Goal: Task Accomplishment & Management: Complete application form

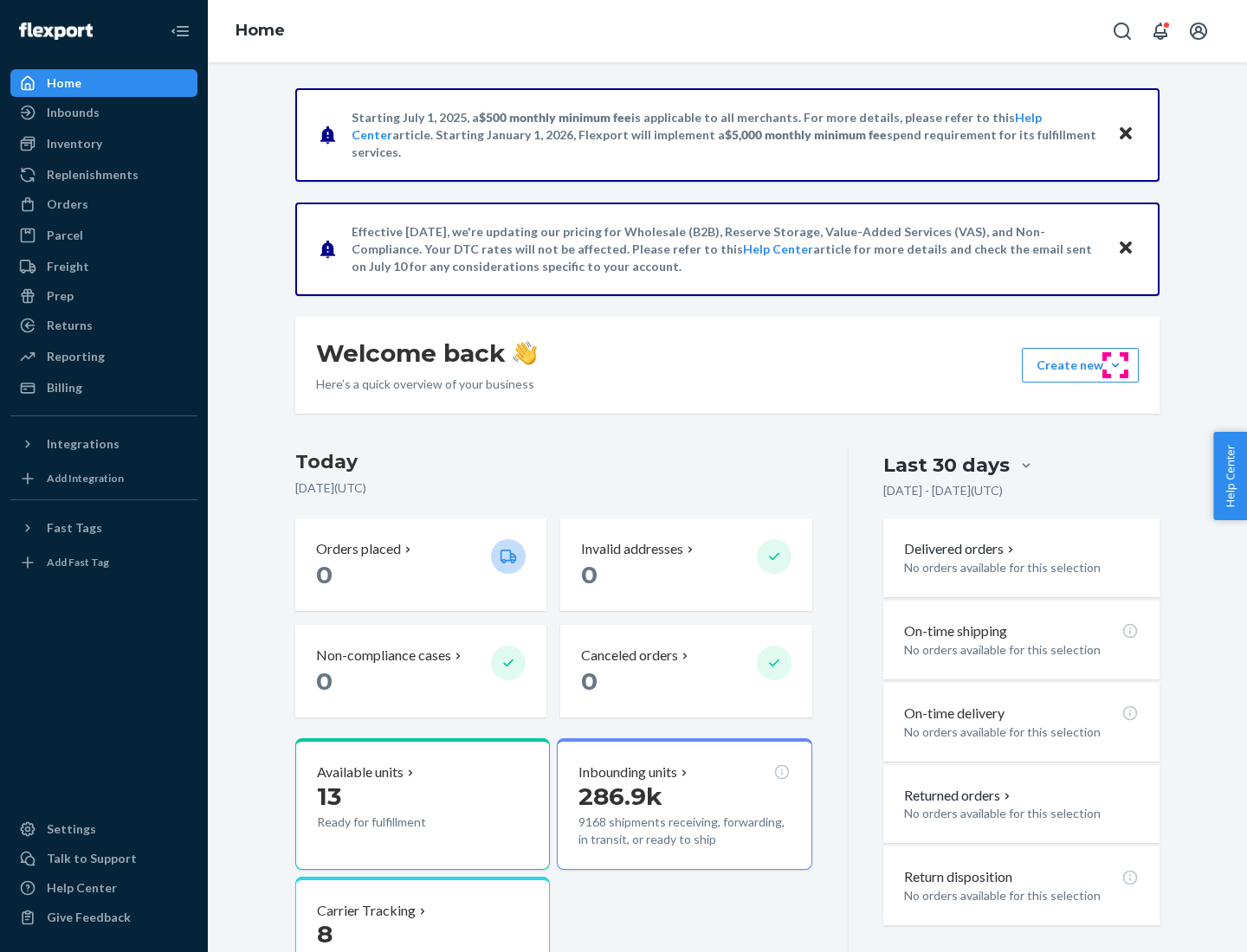
click at [1115, 365] on button "Create new Create new inbound Create new order Create new product" at bounding box center [1080, 365] width 117 height 34
click at [104, 113] on div "Inbounds" at bounding box center [104, 112] width 184 height 24
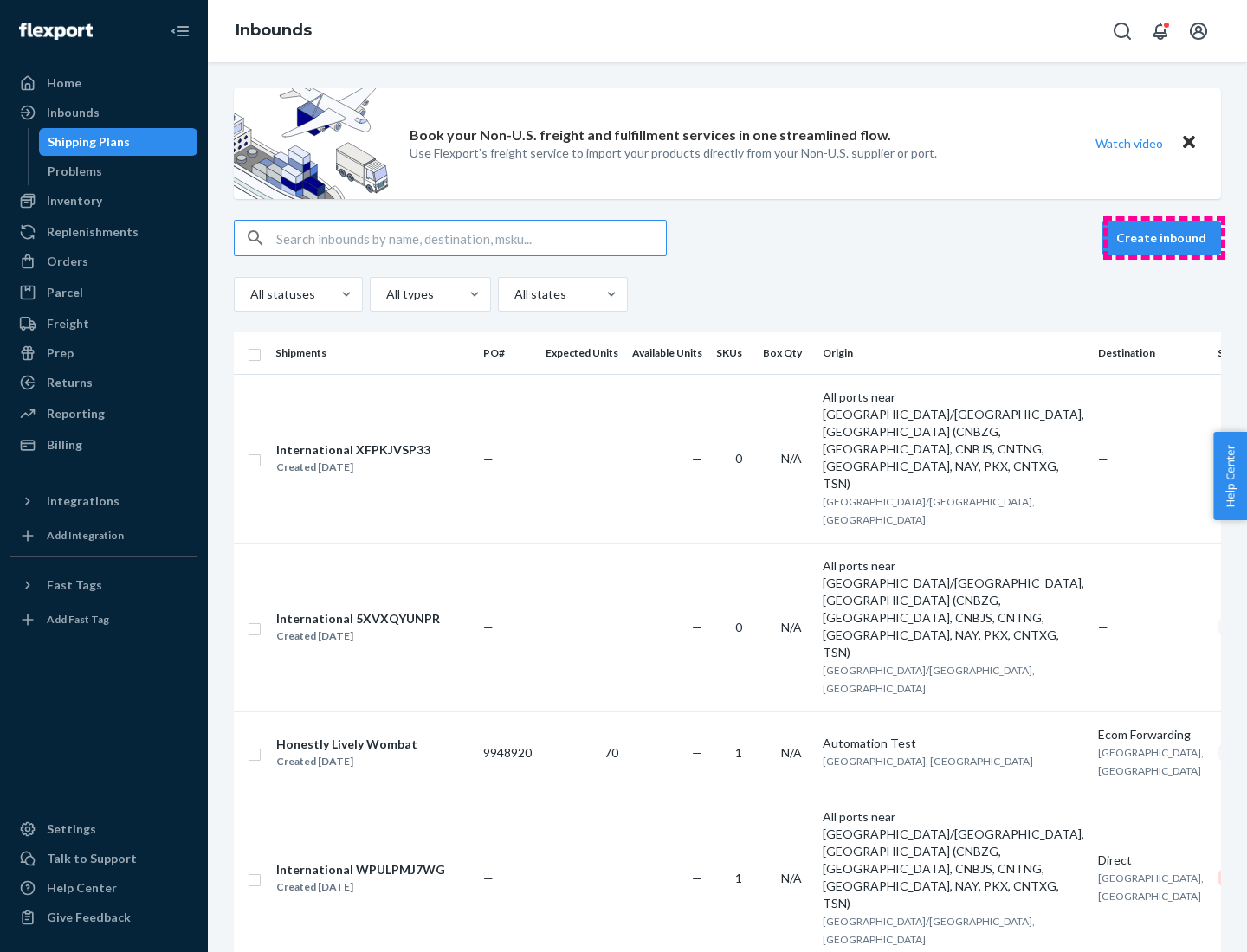
click at [1164, 238] on button "Create inbound" at bounding box center [1160, 238] width 120 height 34
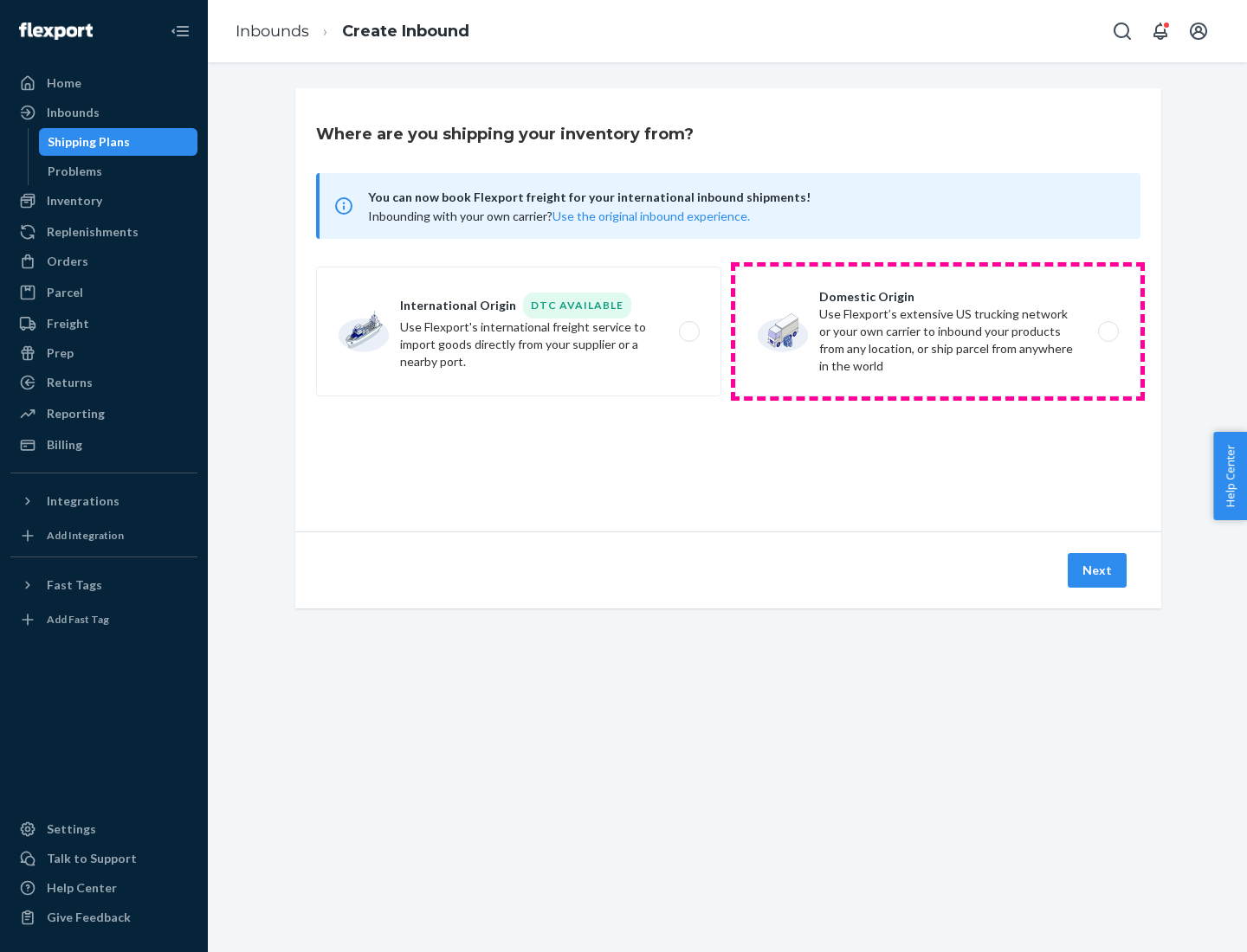
click at [937, 332] on label "Domestic Origin Use Flexport’s extensive US trucking network or your own carrie…" at bounding box center [938, 332] width 405 height 130
click at [1107, 332] on input "Domestic Origin Use Flexport’s extensive US trucking network or your own carrie…" at bounding box center [1113, 332] width 11 height 11
radio input "true"
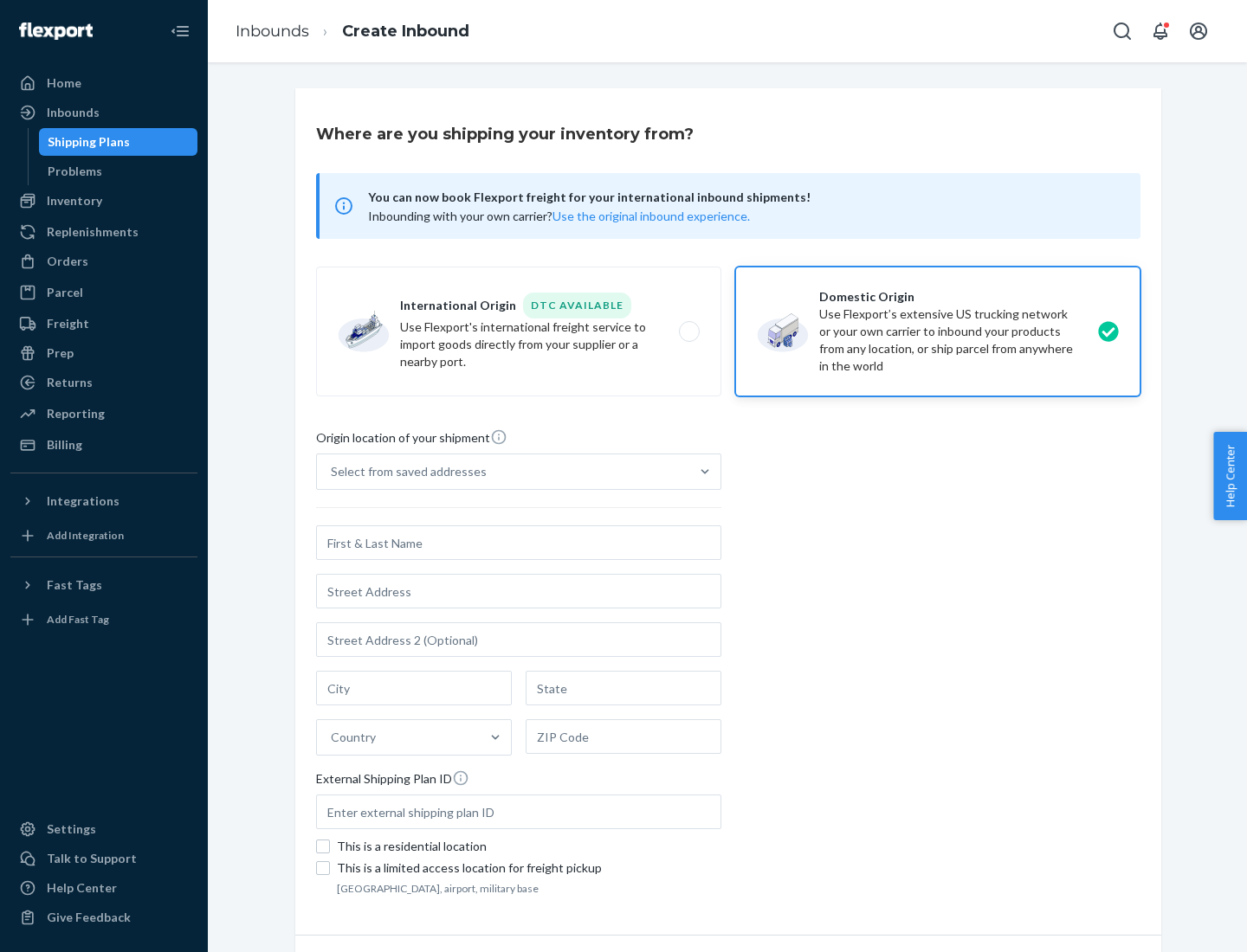
click at [405, 471] on div "Select from saved addresses" at bounding box center [408, 471] width 156 height 17
click at [333, 471] on input "Select from saved addresses" at bounding box center [332, 471] width 2 height 17
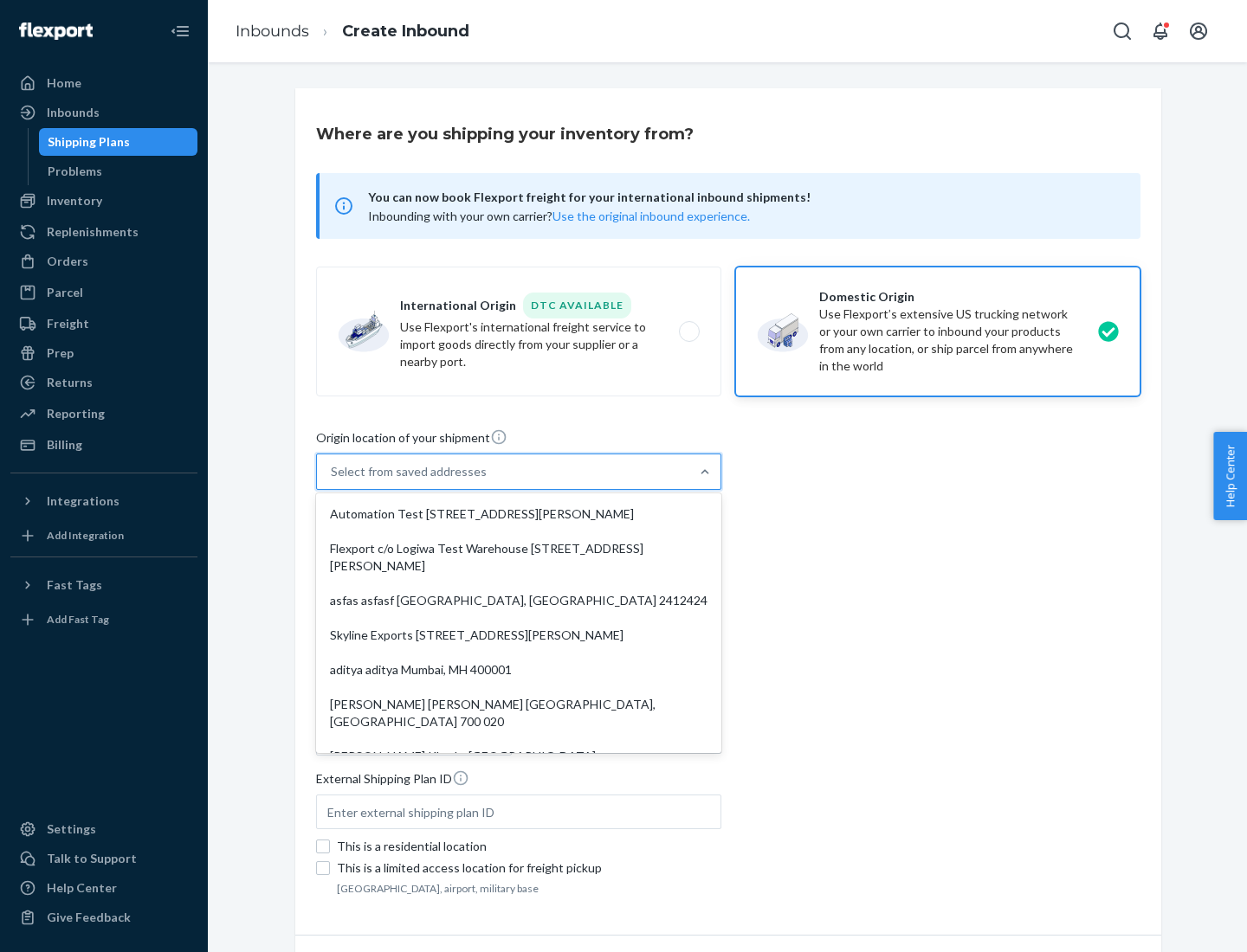
scroll to position [7, 0]
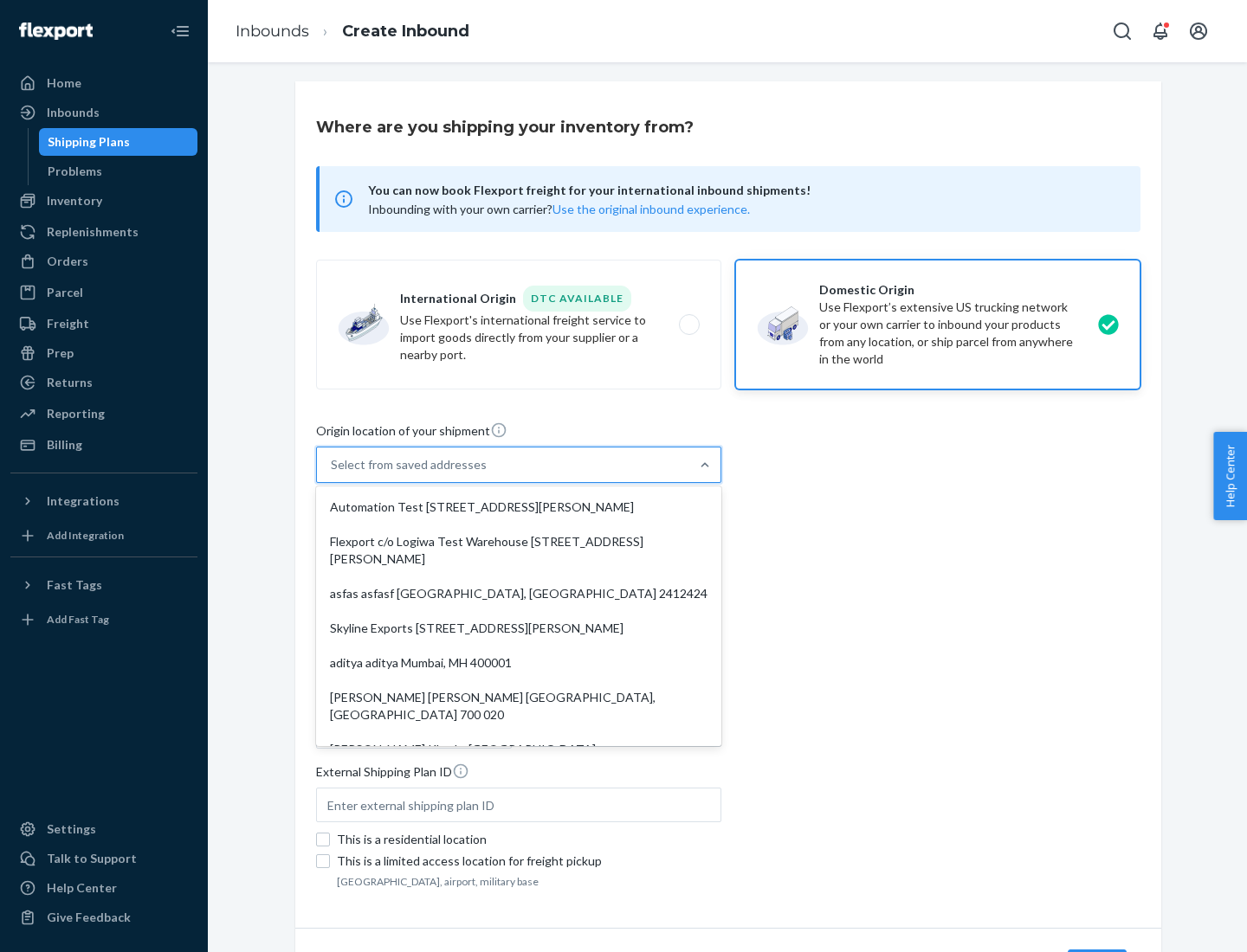
click at [518, 507] on div "Automation Test [STREET_ADDRESS][PERSON_NAME]" at bounding box center [518, 507] width 398 height 34
click at [333, 473] on input "option Automation Test [STREET_ADDRESS][PERSON_NAME]. 9 results available. Use …" at bounding box center [332, 465] width 2 height 17
type input "Automation Test"
type input "9th Floor"
type input "[GEOGRAPHIC_DATA]"
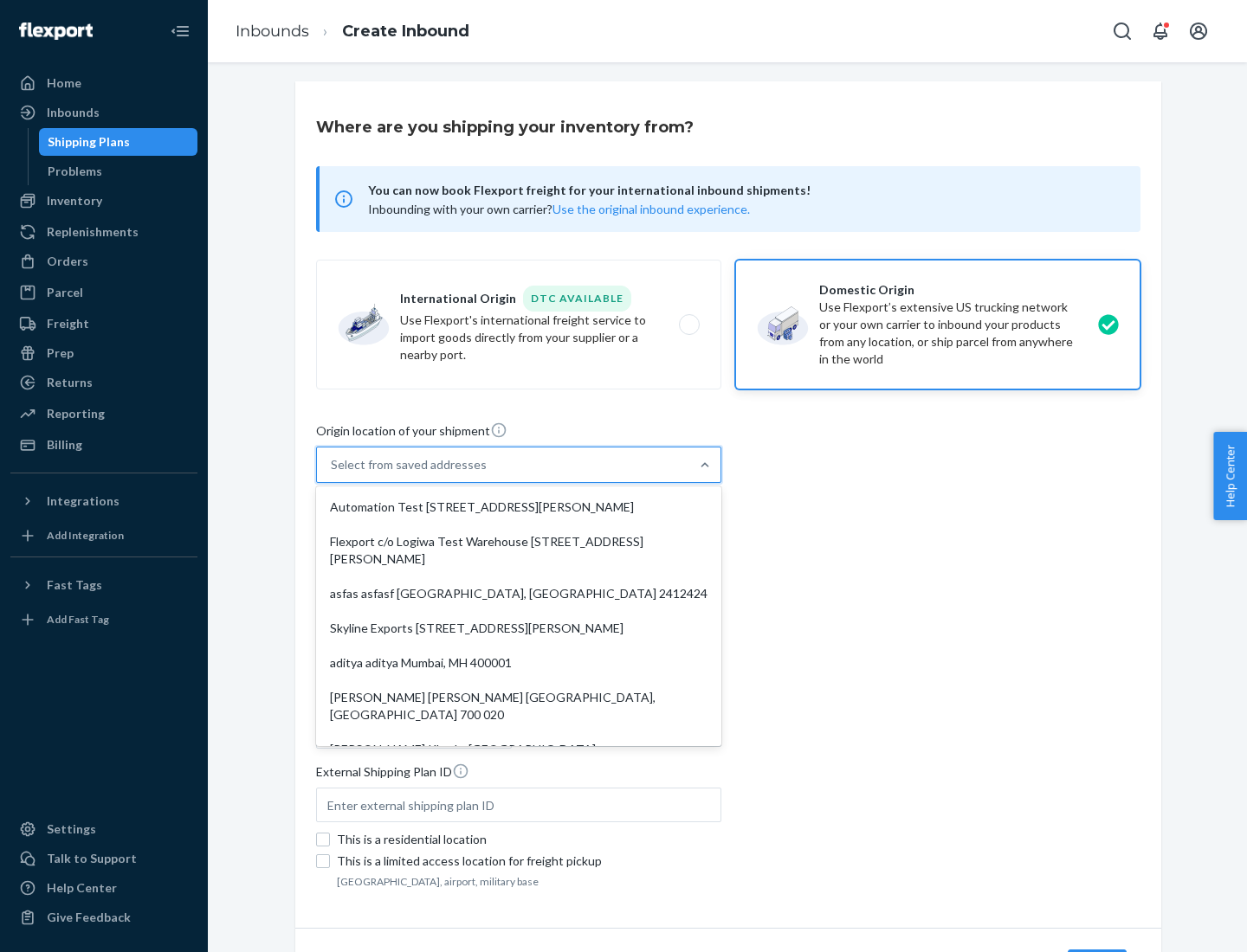
type input "CA"
type input "94104"
type input "[STREET_ADDRESS][PERSON_NAME]"
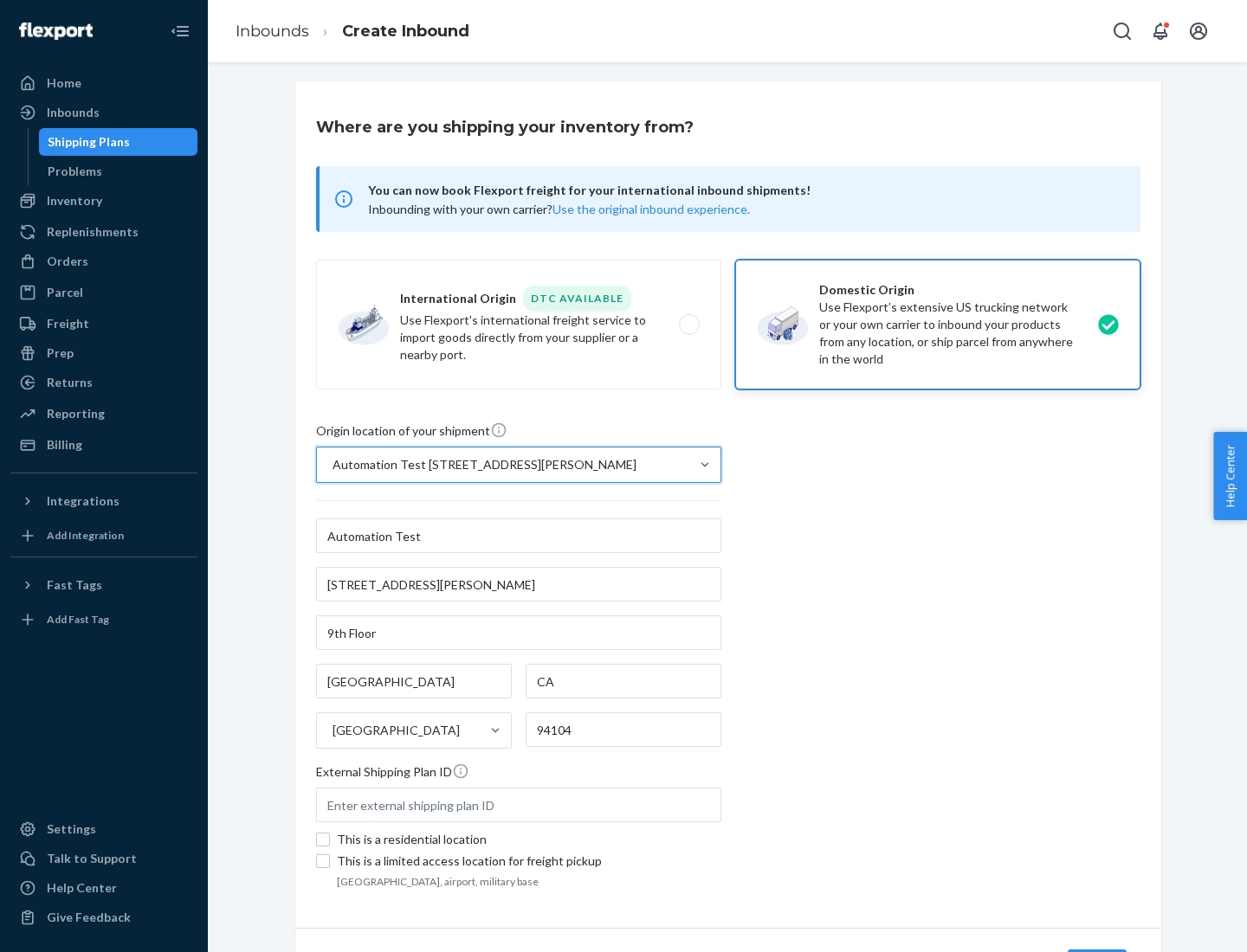
scroll to position [101, 0]
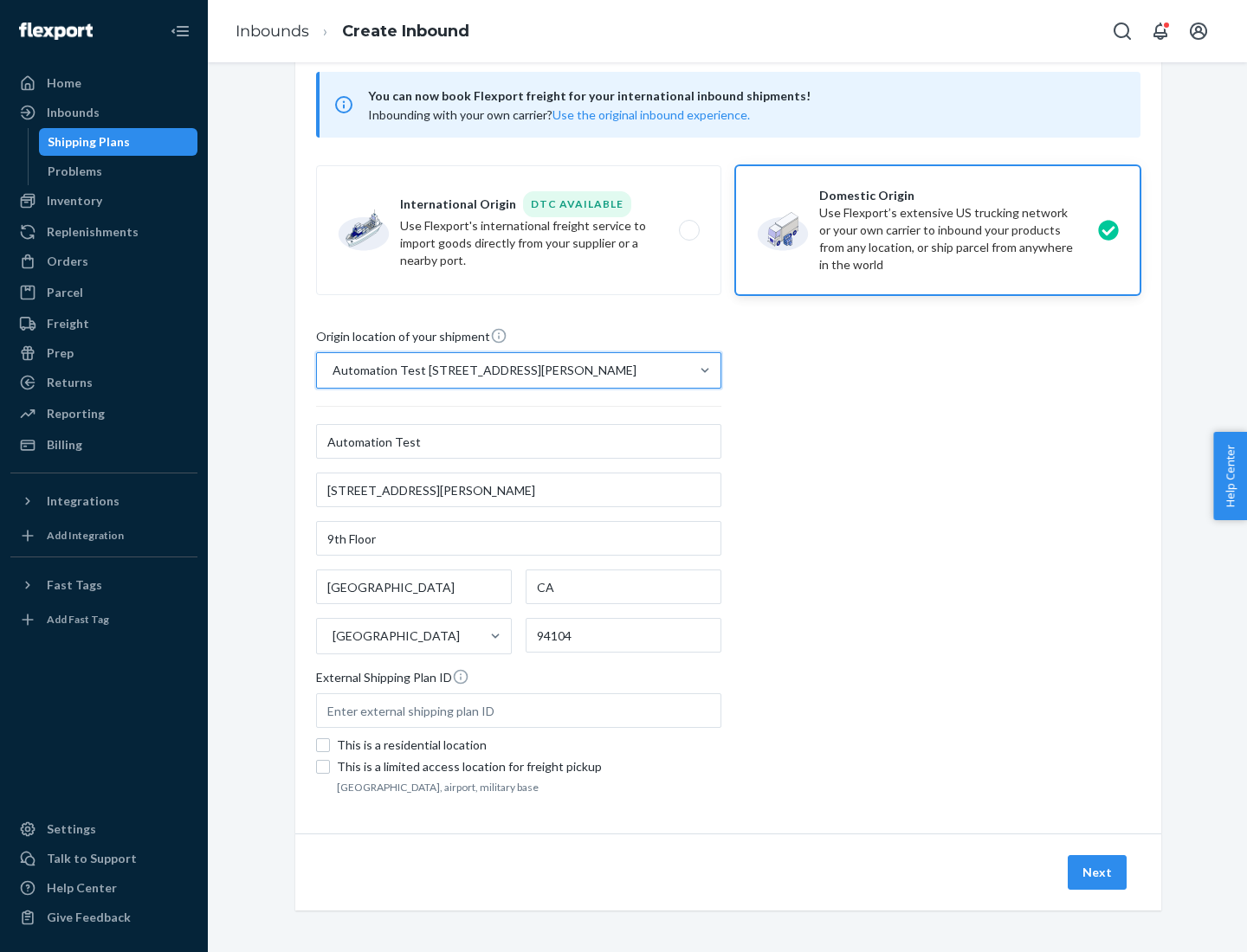
click at [1098, 872] on button "Next" at bounding box center [1097, 872] width 59 height 34
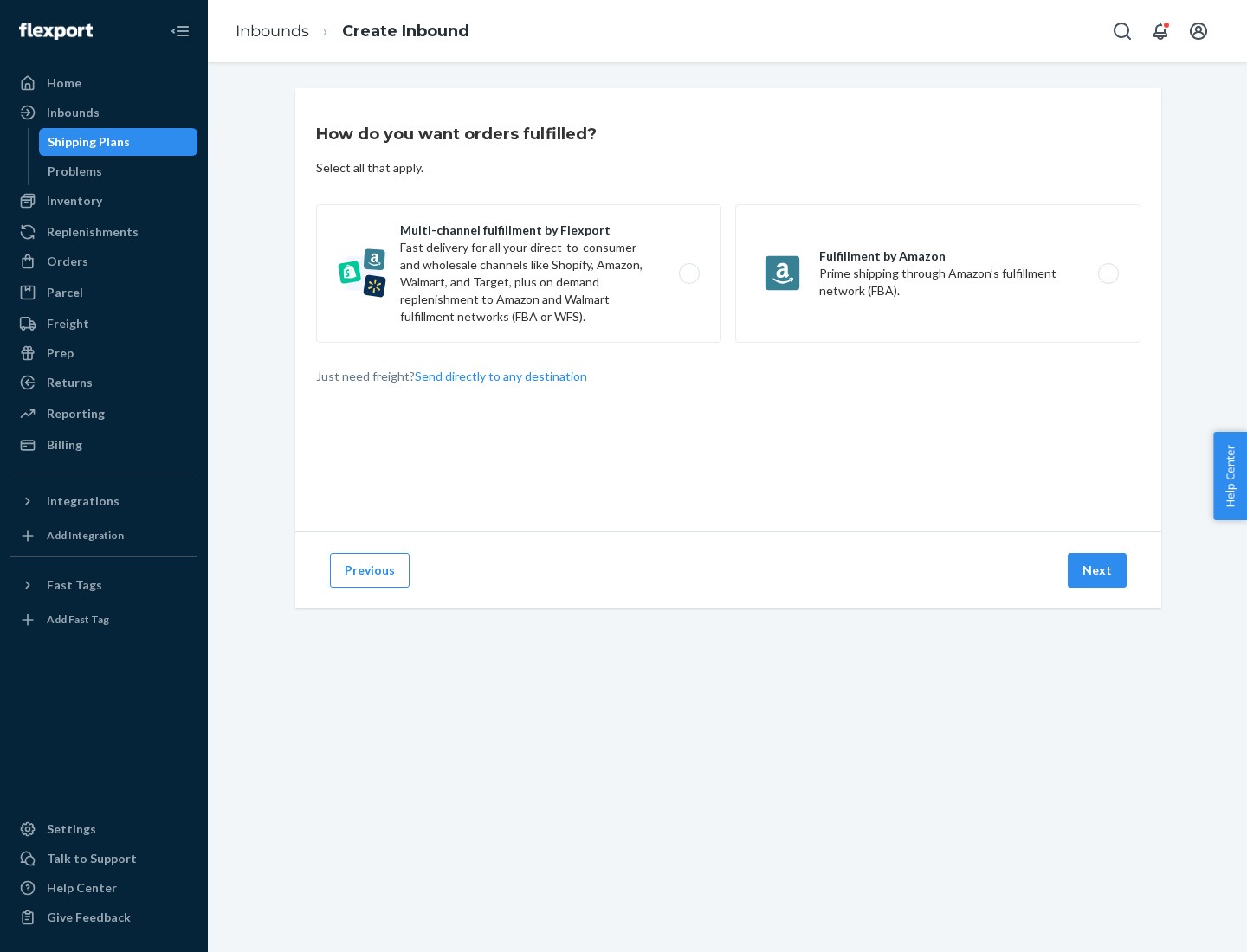
click at [518, 273] on label "Multi-channel fulfillment by Flexport Fast delivery for all your direct-to-cons…" at bounding box center [518, 273] width 405 height 139
click at [689, 273] on input "Multi-channel fulfillment by Flexport Fast delivery for all your direct-to-cons…" at bounding box center [694, 274] width 11 height 11
radio input "true"
click at [1098, 571] on button "Next" at bounding box center [1097, 570] width 59 height 34
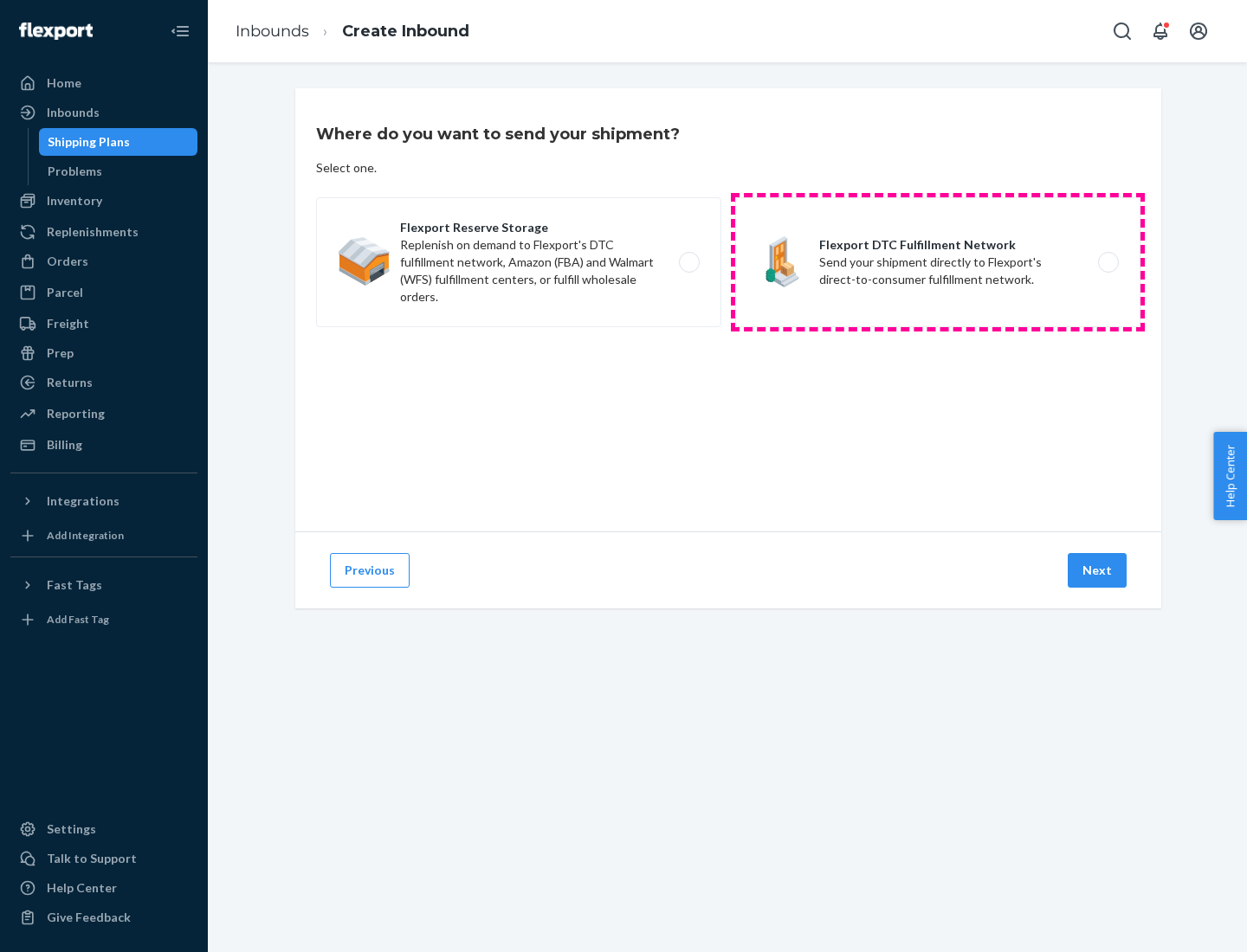
click at [937, 262] on label "Flexport DTC Fulfillment Network Send your shipment directly to Flexport's dire…" at bounding box center [938, 262] width 405 height 130
click at [1107, 262] on input "Flexport DTC Fulfillment Network Send your shipment directly to Flexport's dire…" at bounding box center [1113, 263] width 11 height 11
radio input "true"
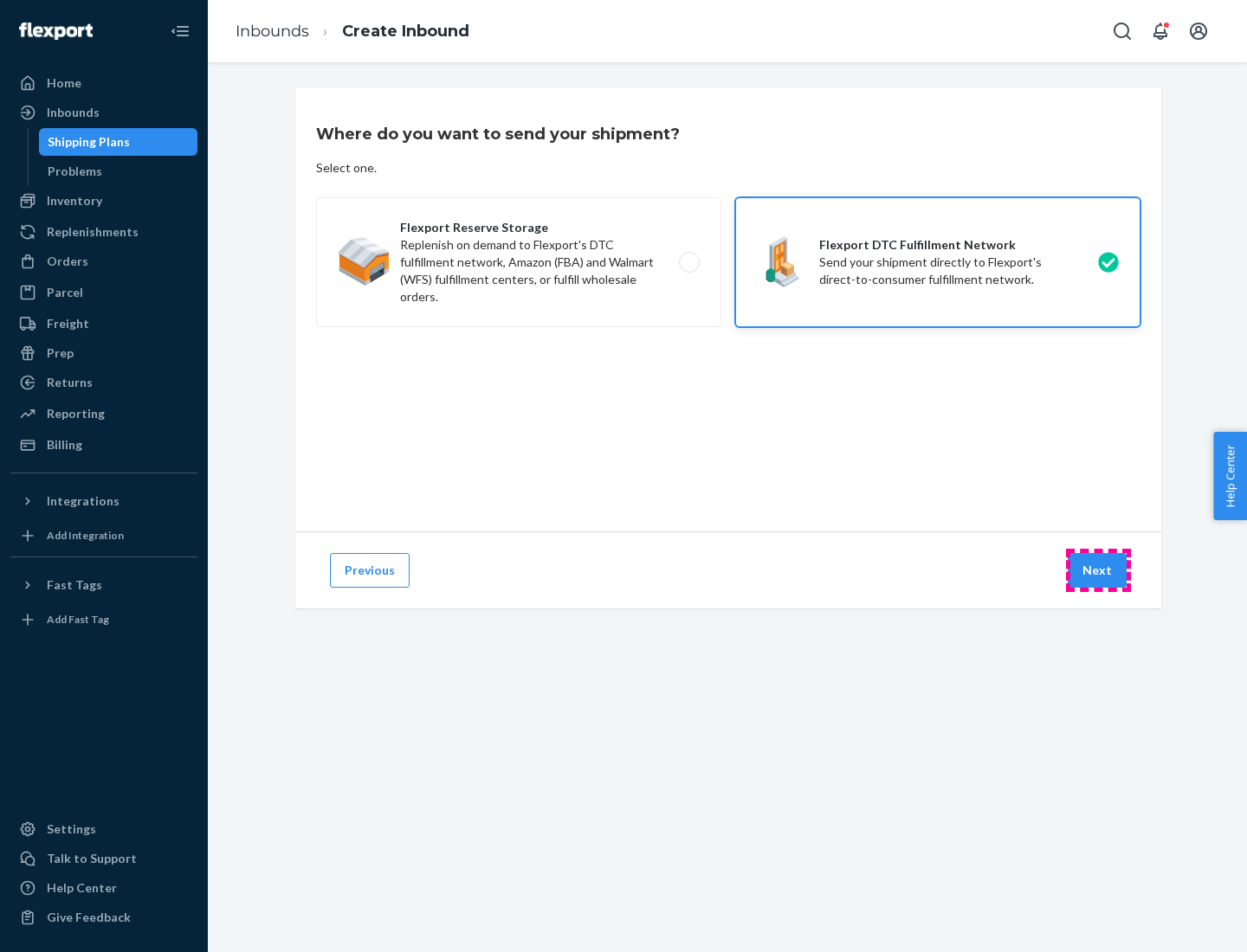
click at [1098, 571] on button "Next" at bounding box center [1097, 570] width 59 height 34
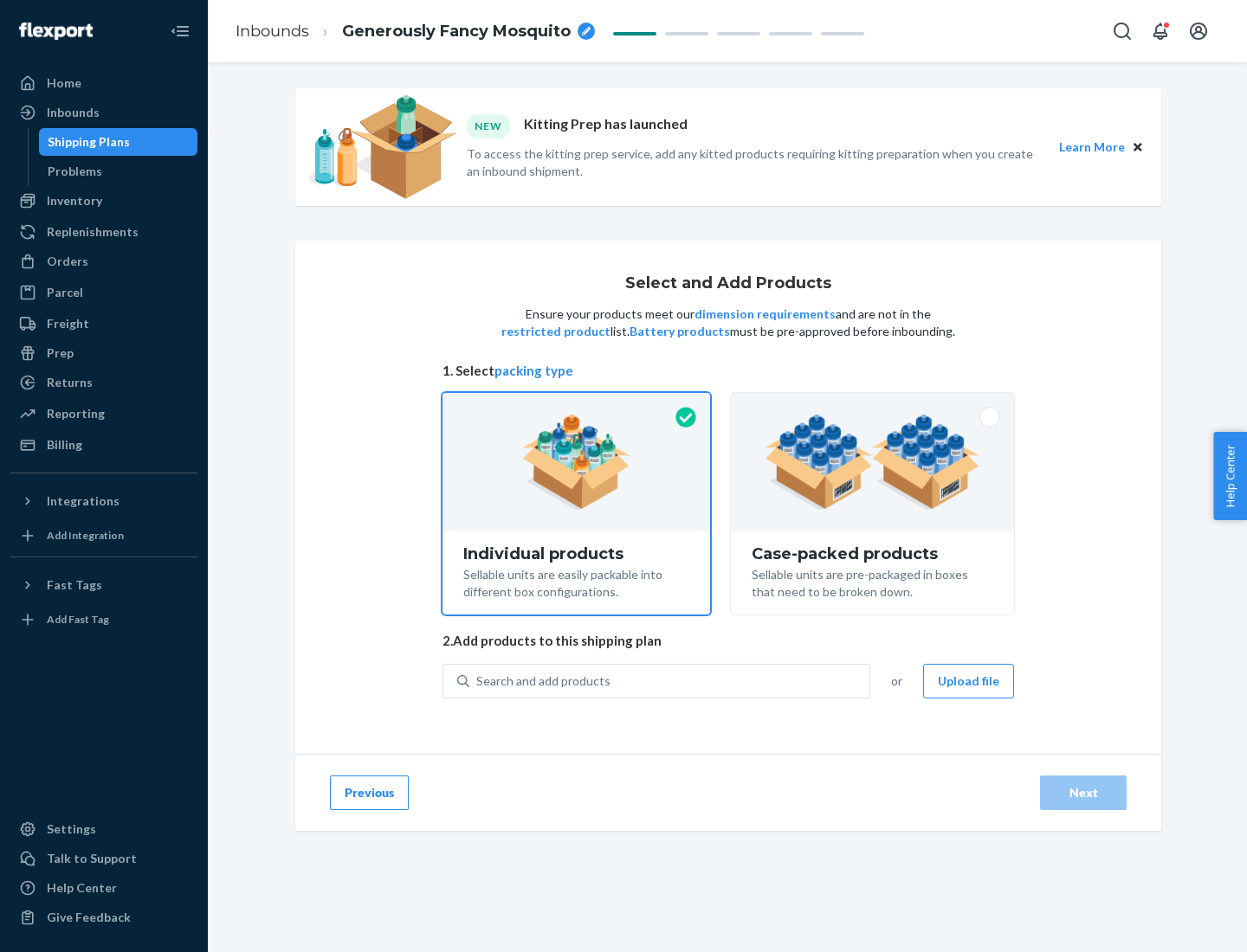
click at [872, 462] on img at bounding box center [871, 463] width 215 height 96
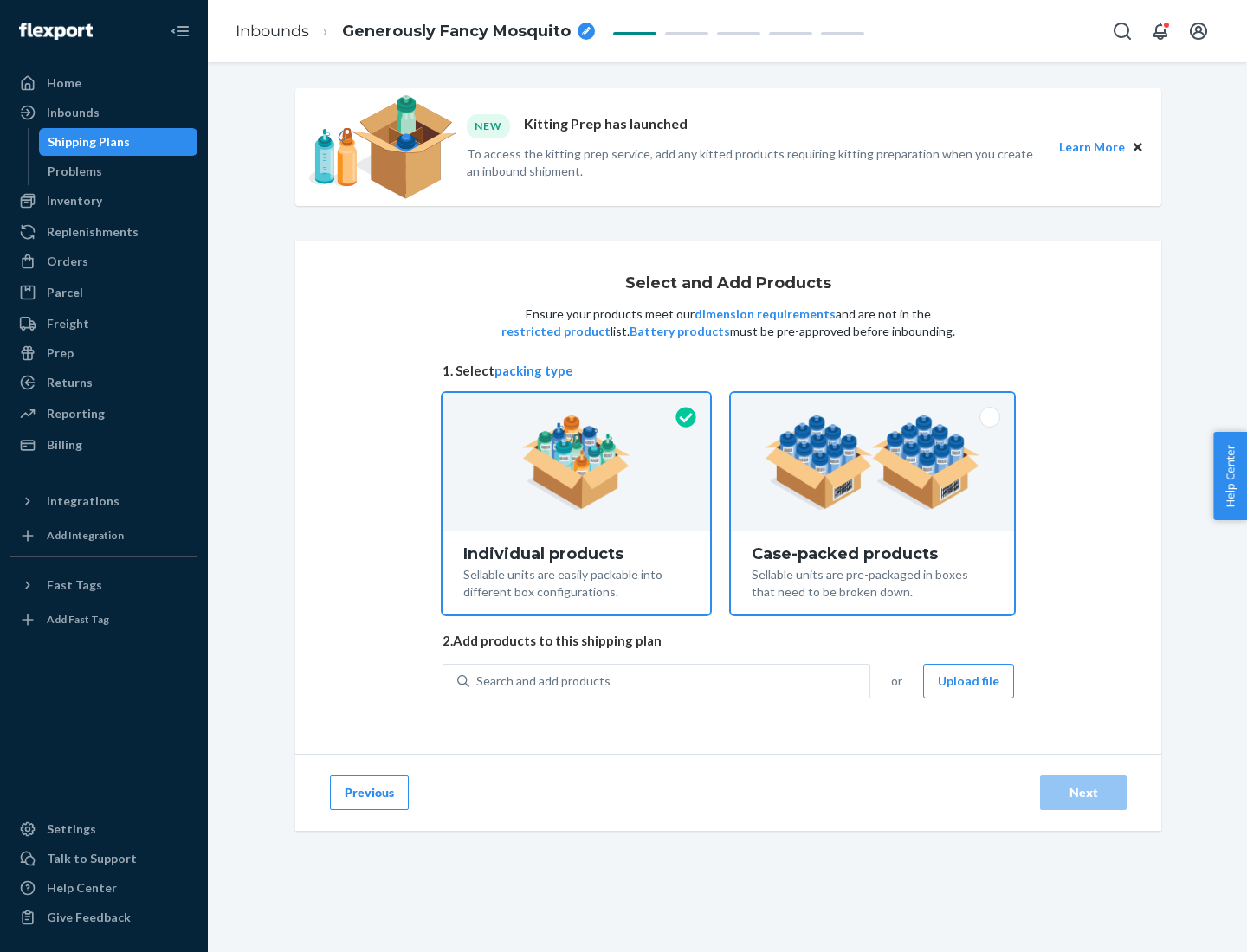
click at [872, 404] on input "Case-packed products Sellable units are pre-packaged in boxes that need to be b…" at bounding box center [872, 399] width 11 height 11
radio input "true"
radio input "false"
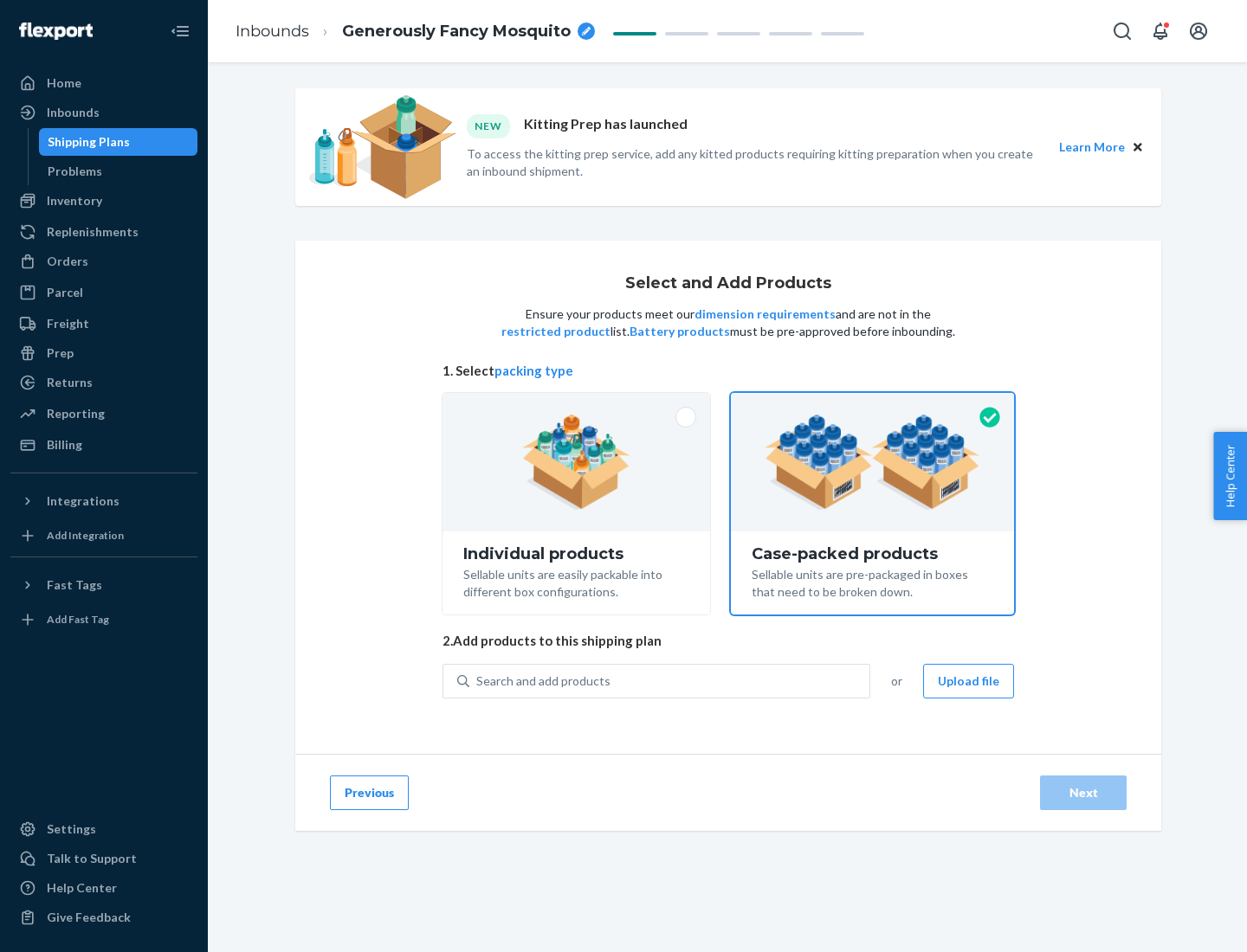
click at [670, 681] on div "Search and add products" at bounding box center [669, 681] width 400 height 32
click at [478, 681] on input "Search and add products" at bounding box center [477, 681] width 2 height 17
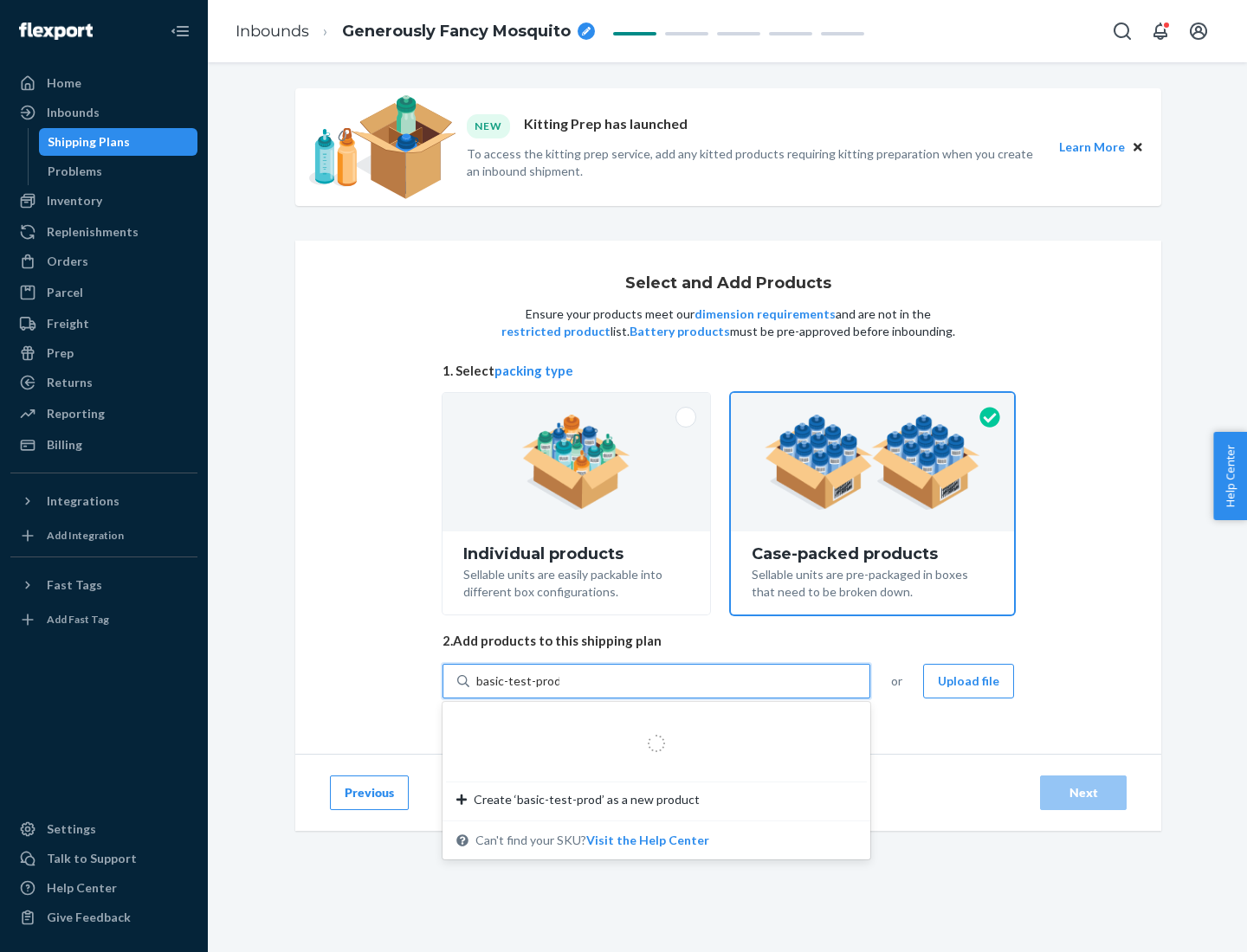
type input "basic-test-product-1"
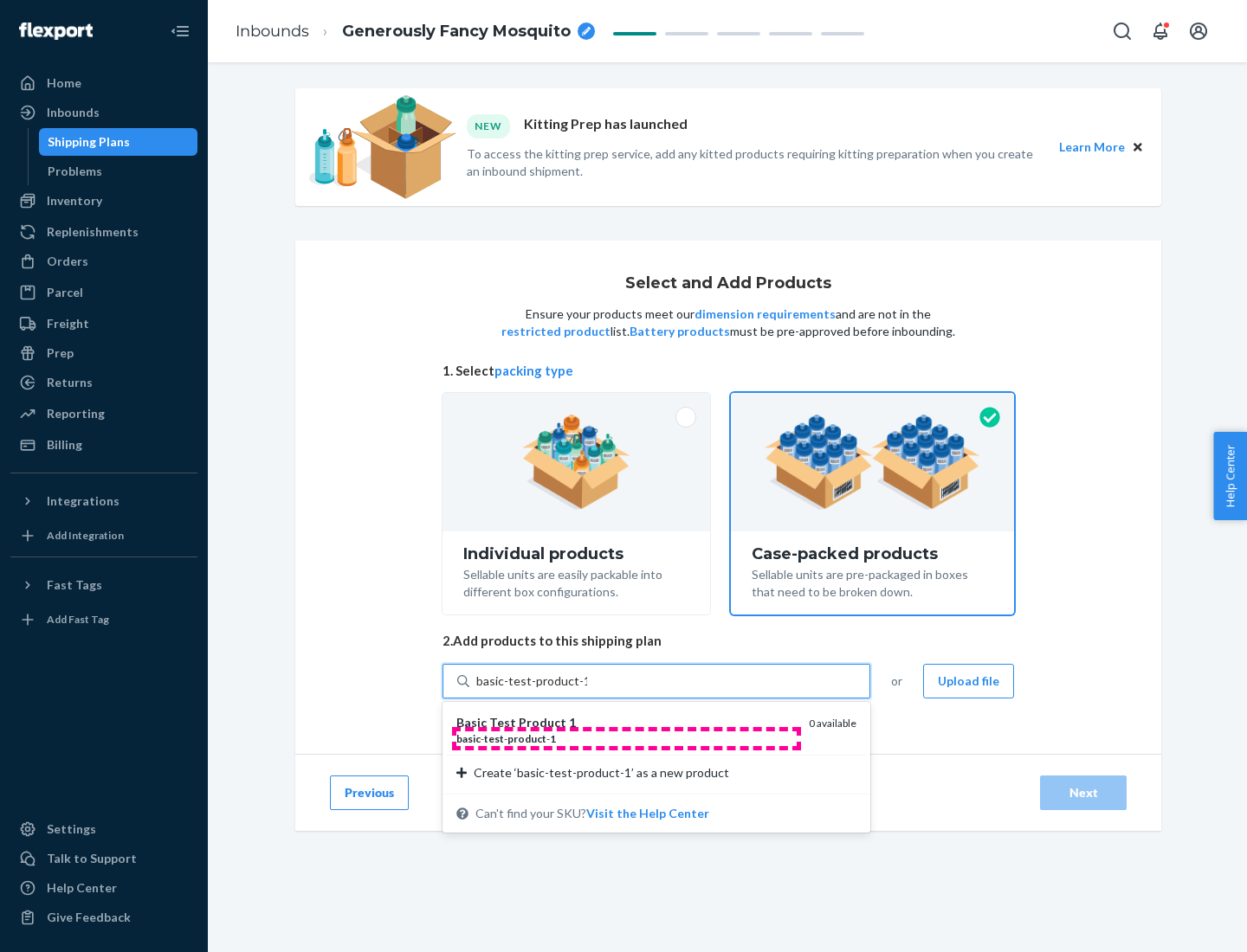
click at [625, 738] on div "basic - test - product - 1" at bounding box center [625, 738] width 339 height 14
click at [587, 689] on input "basic-test-product-1" at bounding box center [532, 681] width 111 height 17
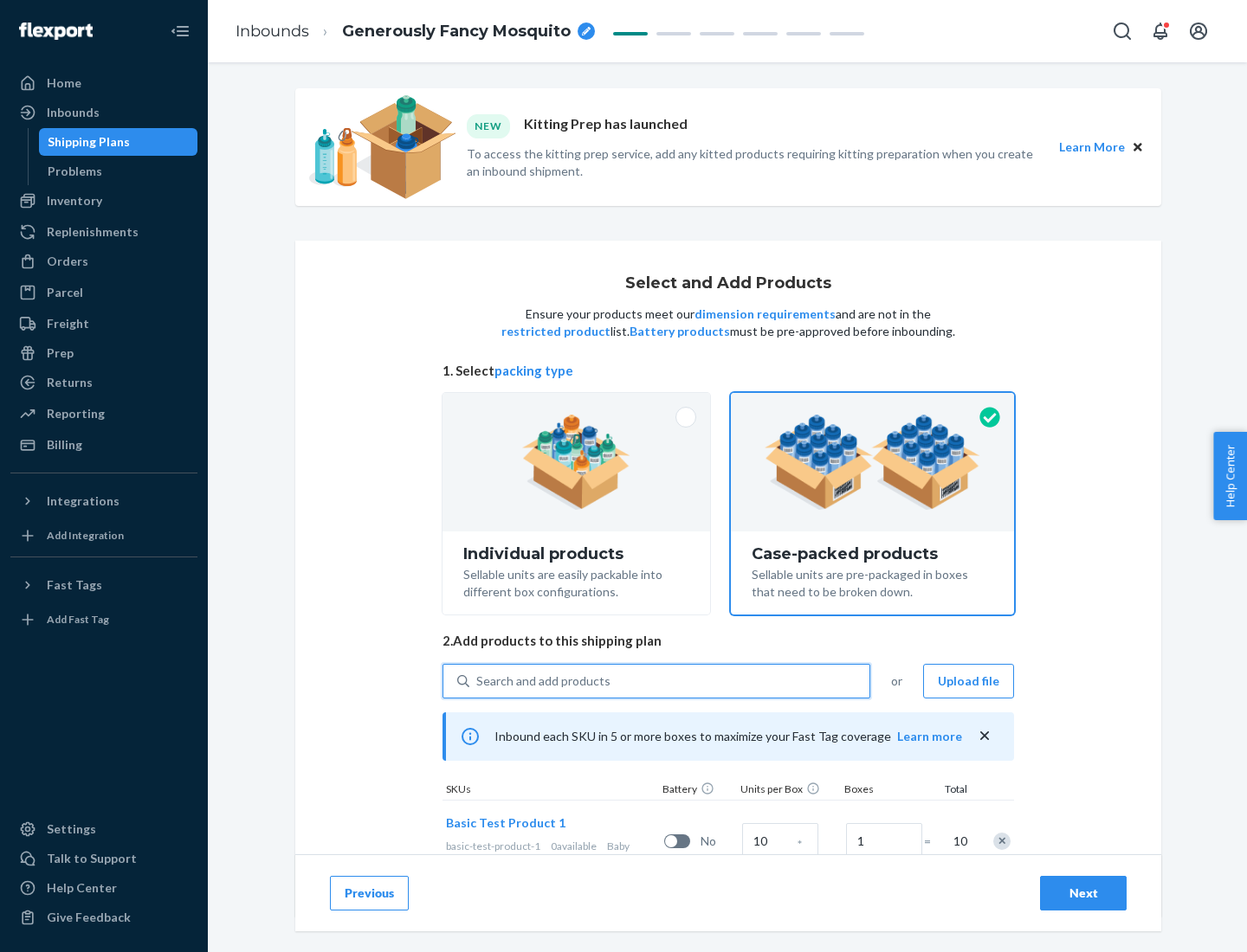
scroll to position [62, 0]
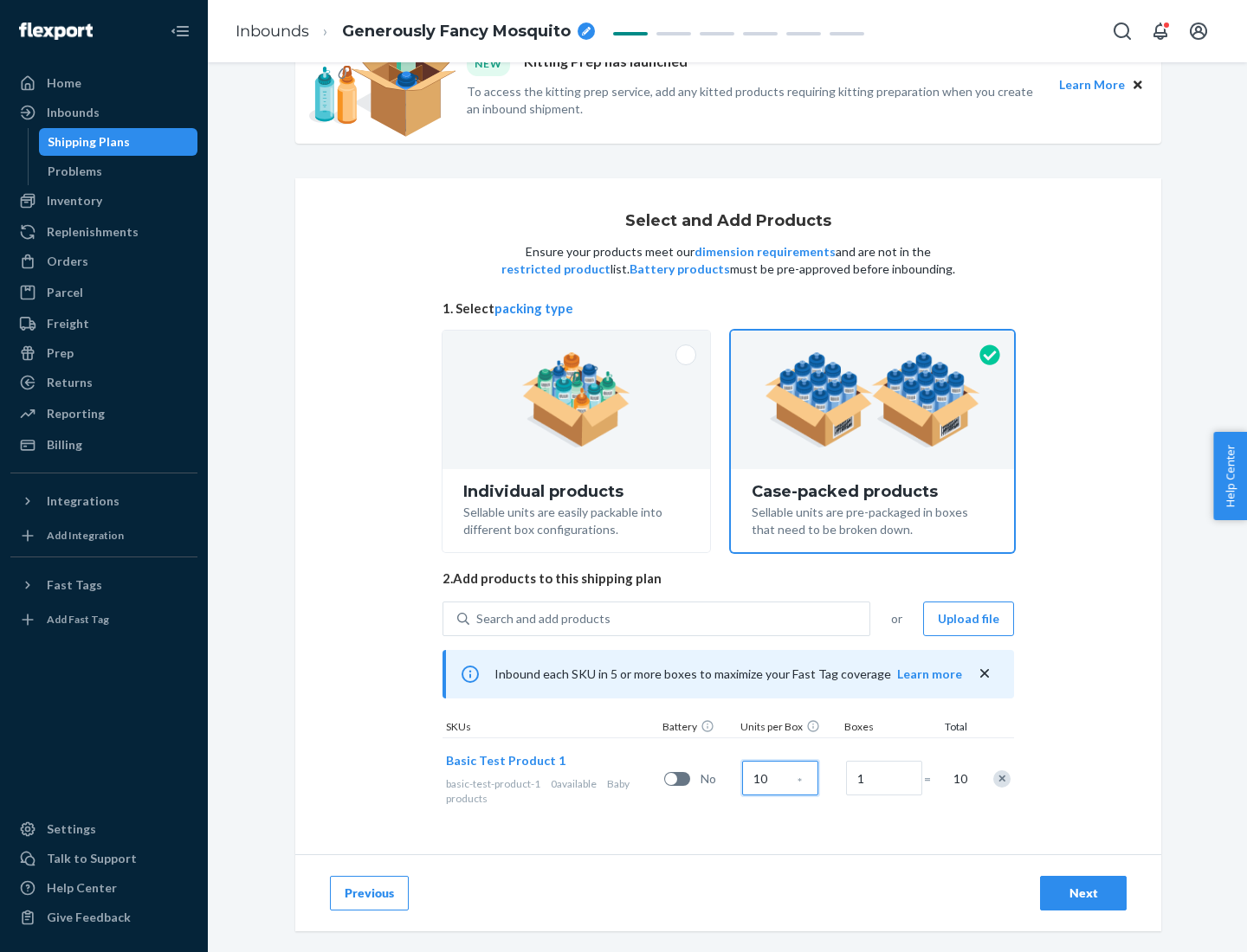
type input "10"
type input "7"
click at [1083, 893] on div "Next" at bounding box center [1083, 893] width 57 height 17
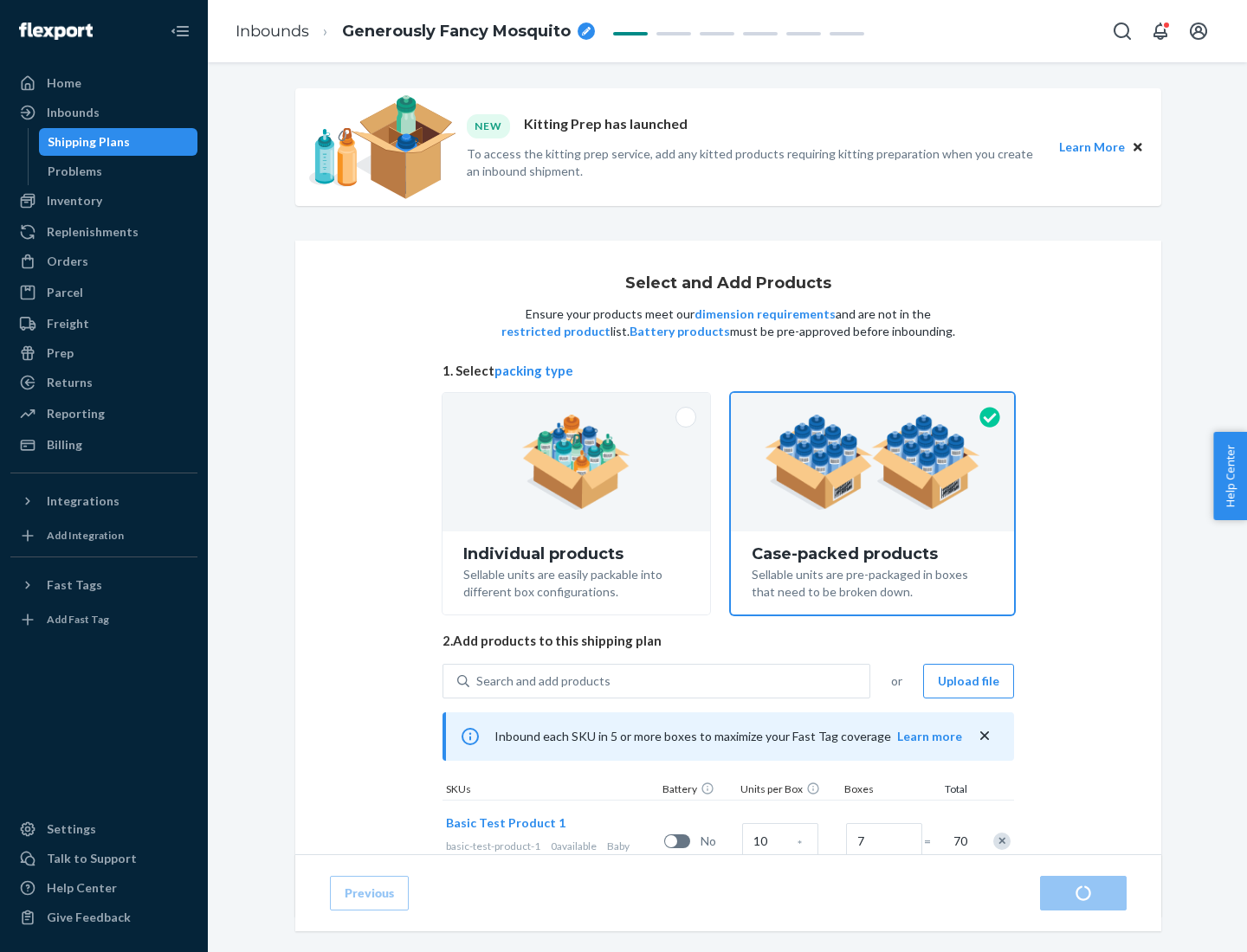
radio input "true"
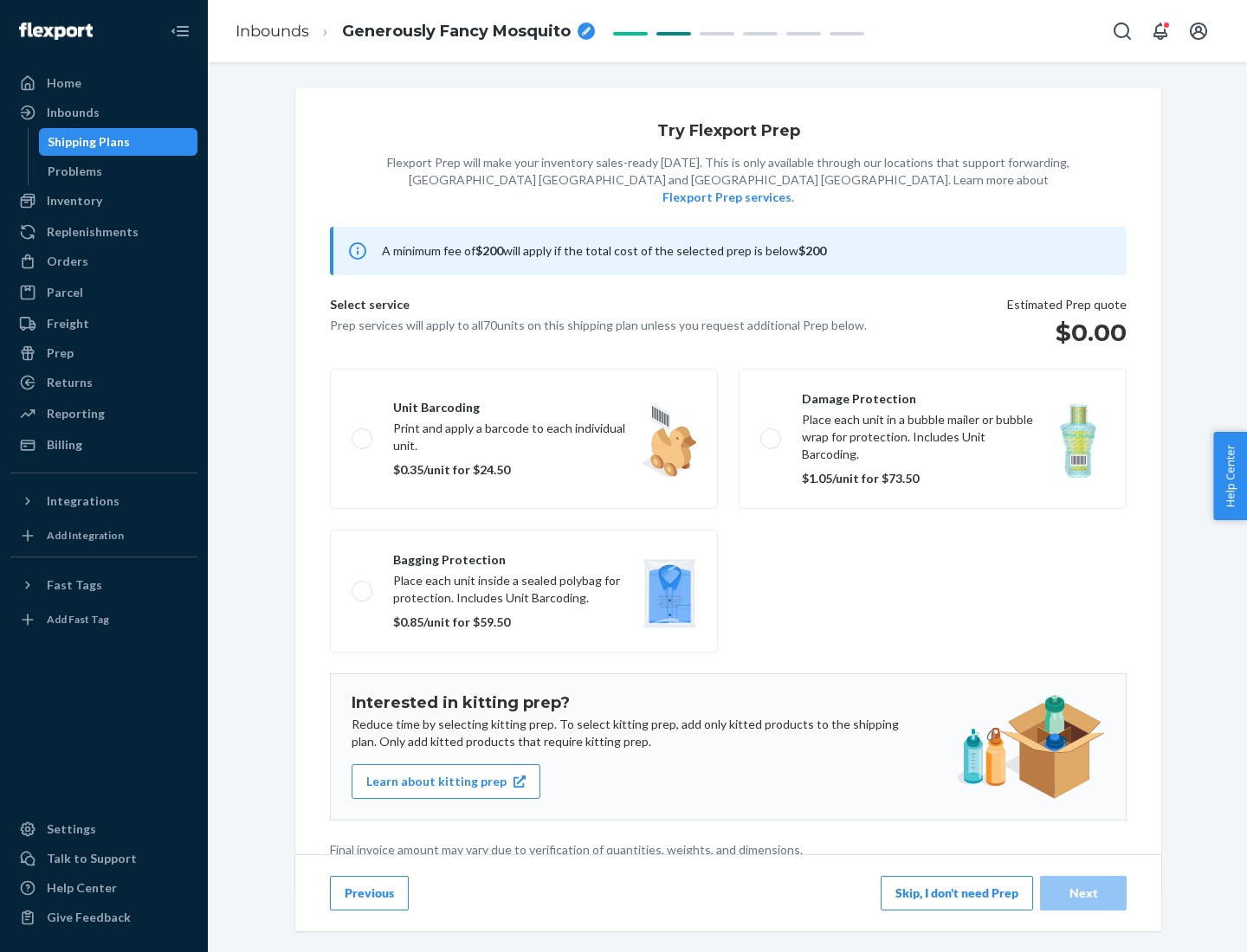
scroll to position [5, 0]
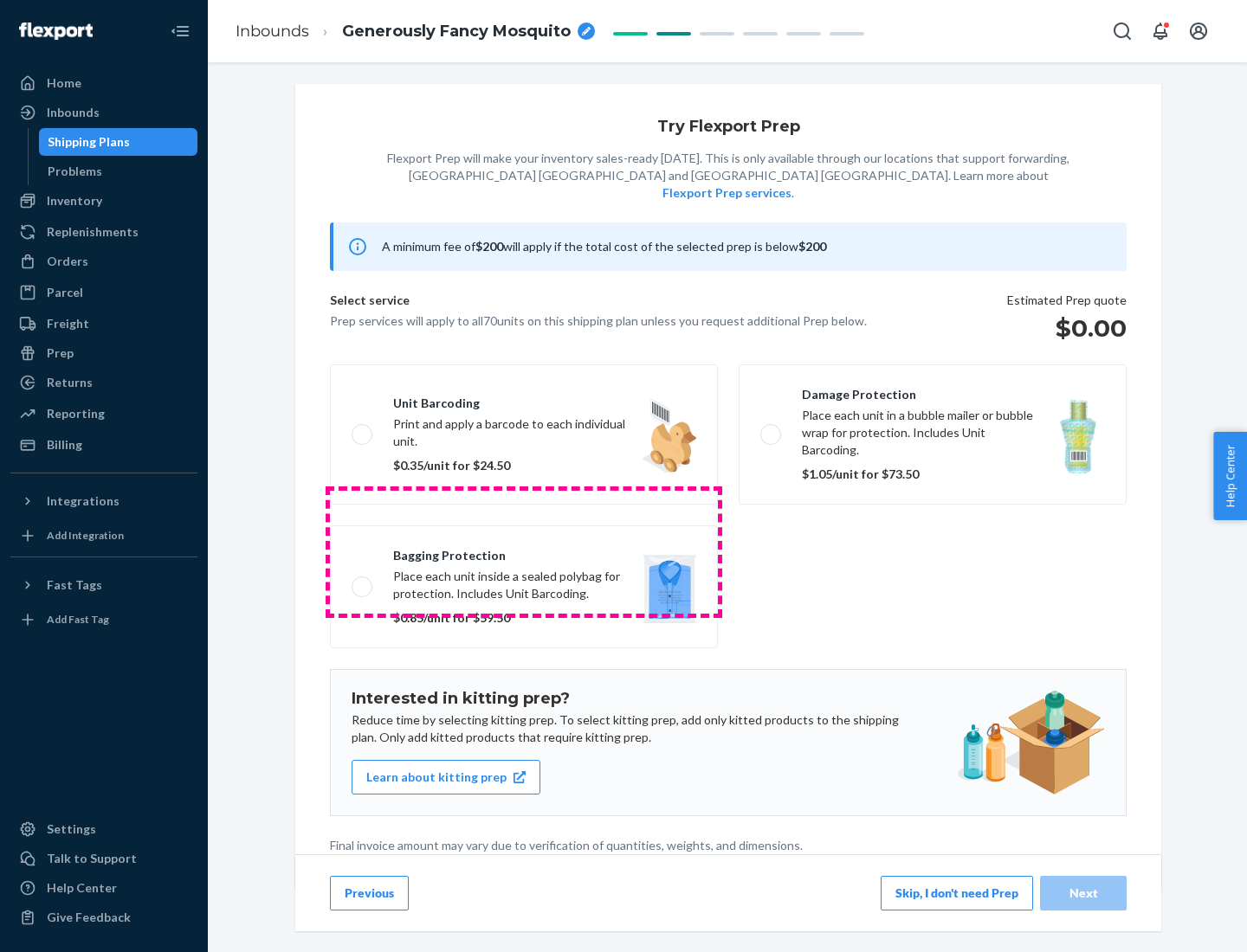
click at [524, 552] on label "Bagging protection Place each unit inside a sealed polybag for protection. Incl…" at bounding box center [524, 586] width 388 height 123
click at [362, 580] on input "Bagging protection Place each unit inside a sealed polybag for protection. Incl…" at bounding box center [358, 586] width 11 height 11
checkbox input "true"
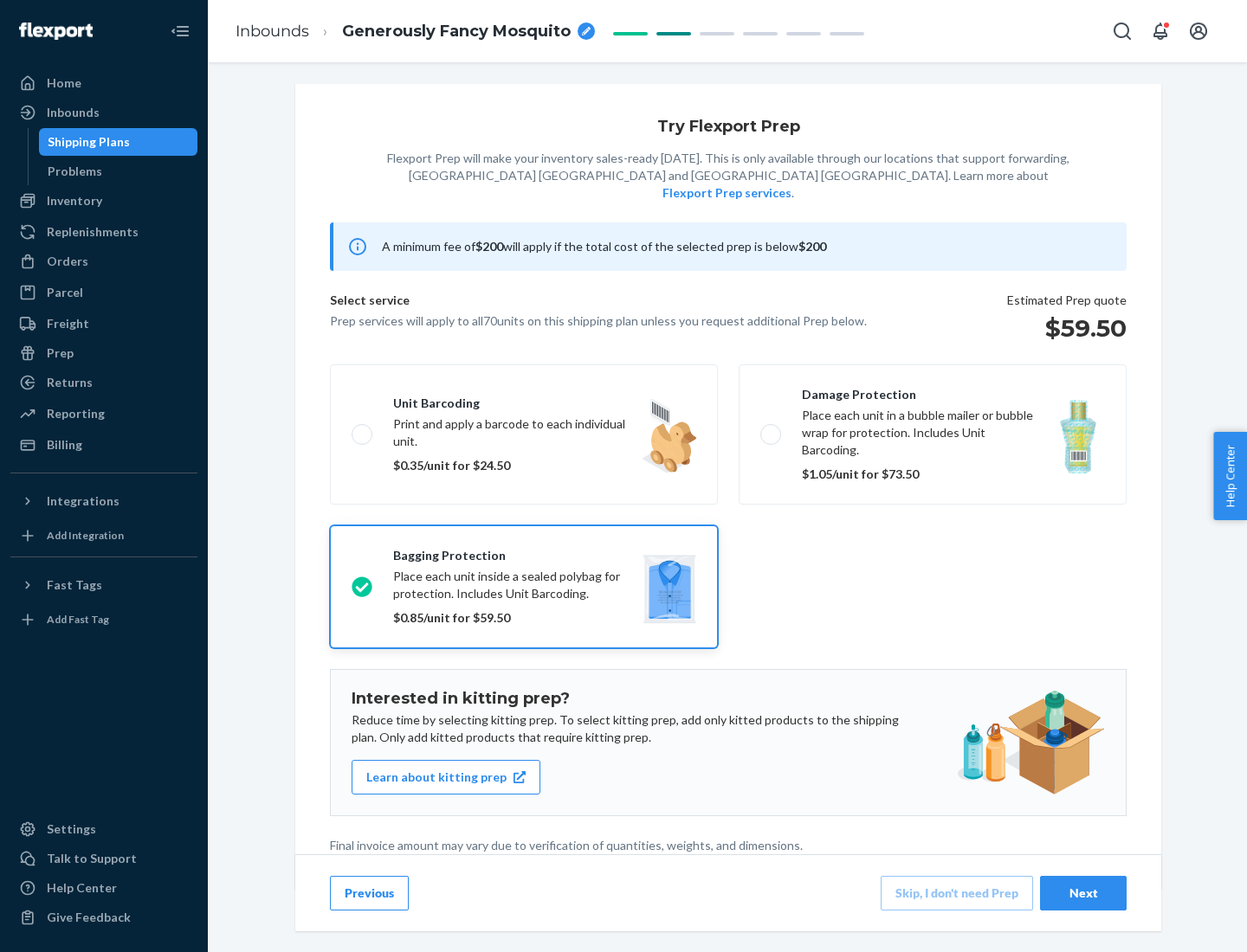
click at [1083, 892] on div "Next" at bounding box center [1083, 893] width 57 height 17
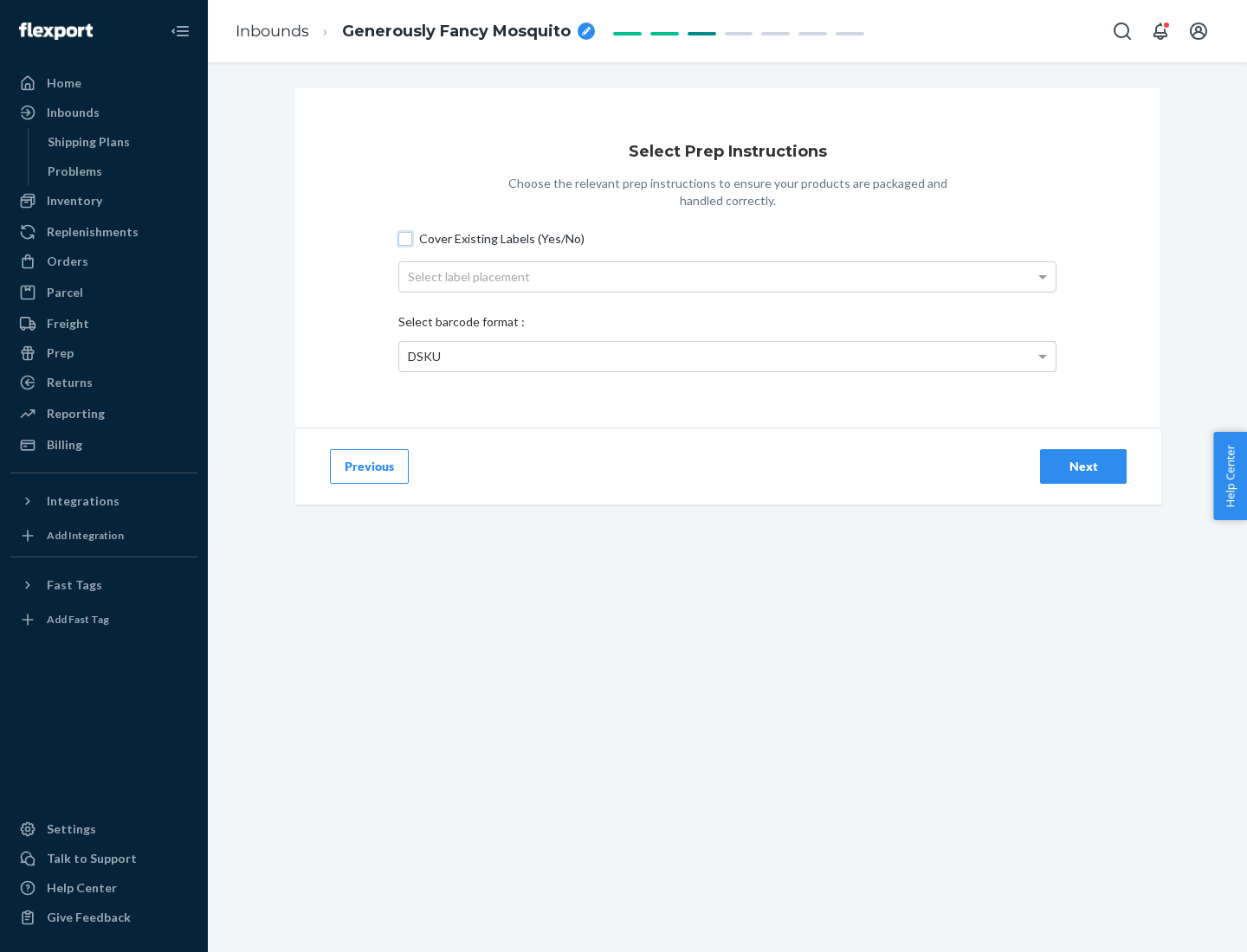
click at [405, 238] on input "Cover Existing Labels (Yes/No)" at bounding box center [405, 239] width 13 height 13
checkbox input "true"
click at [727, 276] on div "Select label placement" at bounding box center [727, 276] width 656 height 30
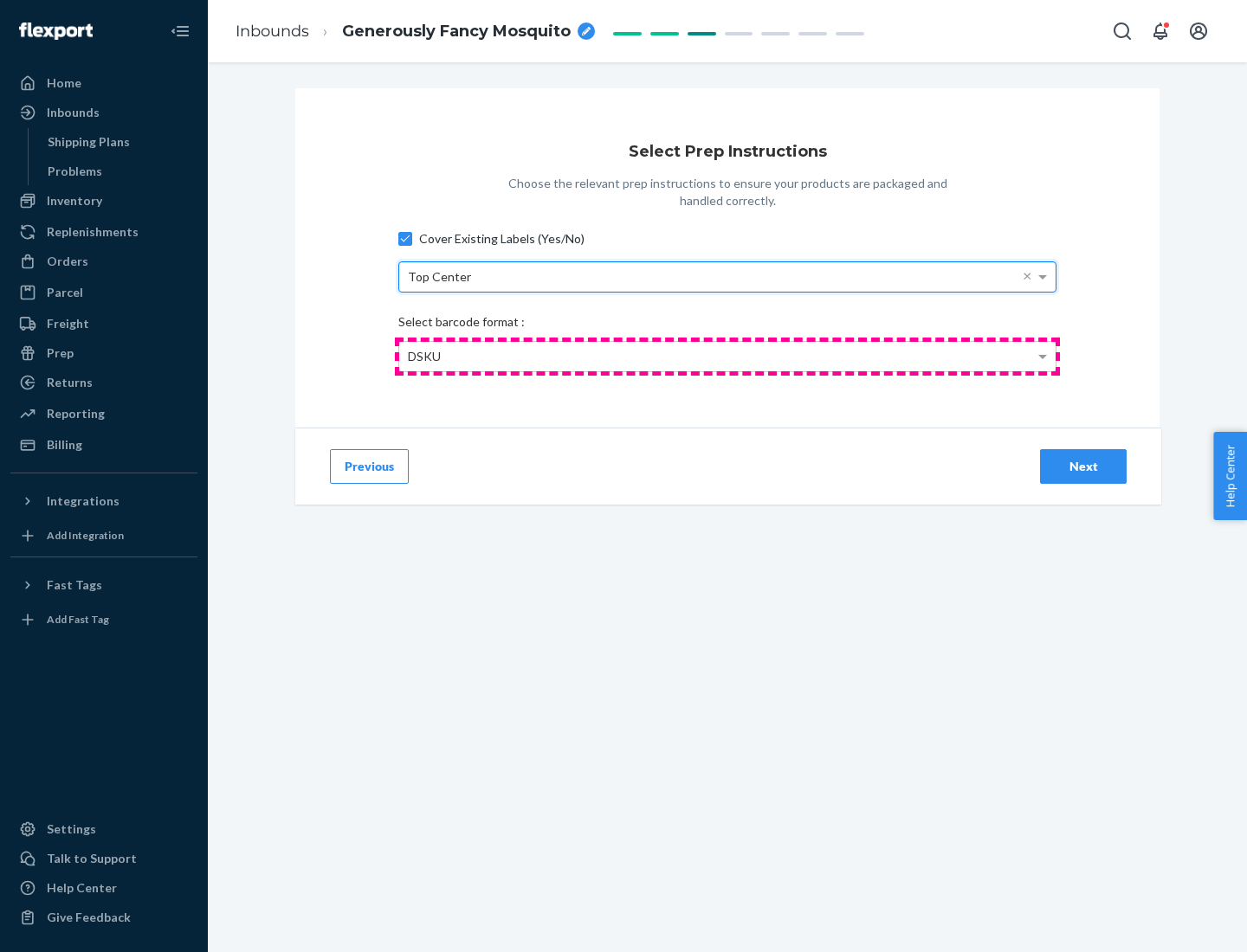
click at [727, 356] on div "DSKU" at bounding box center [727, 357] width 656 height 30
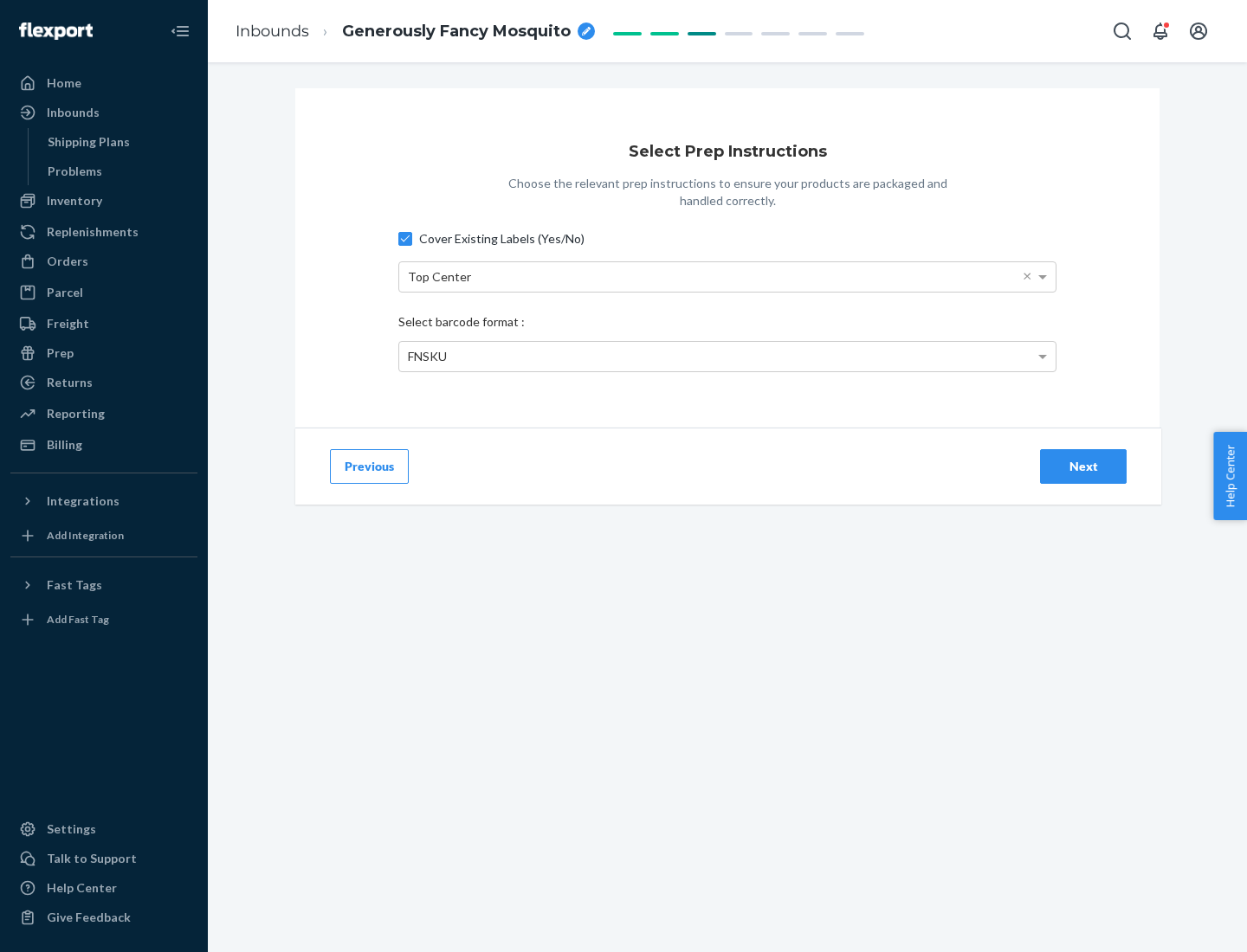
click at [1083, 465] on div "Next" at bounding box center [1083, 466] width 57 height 17
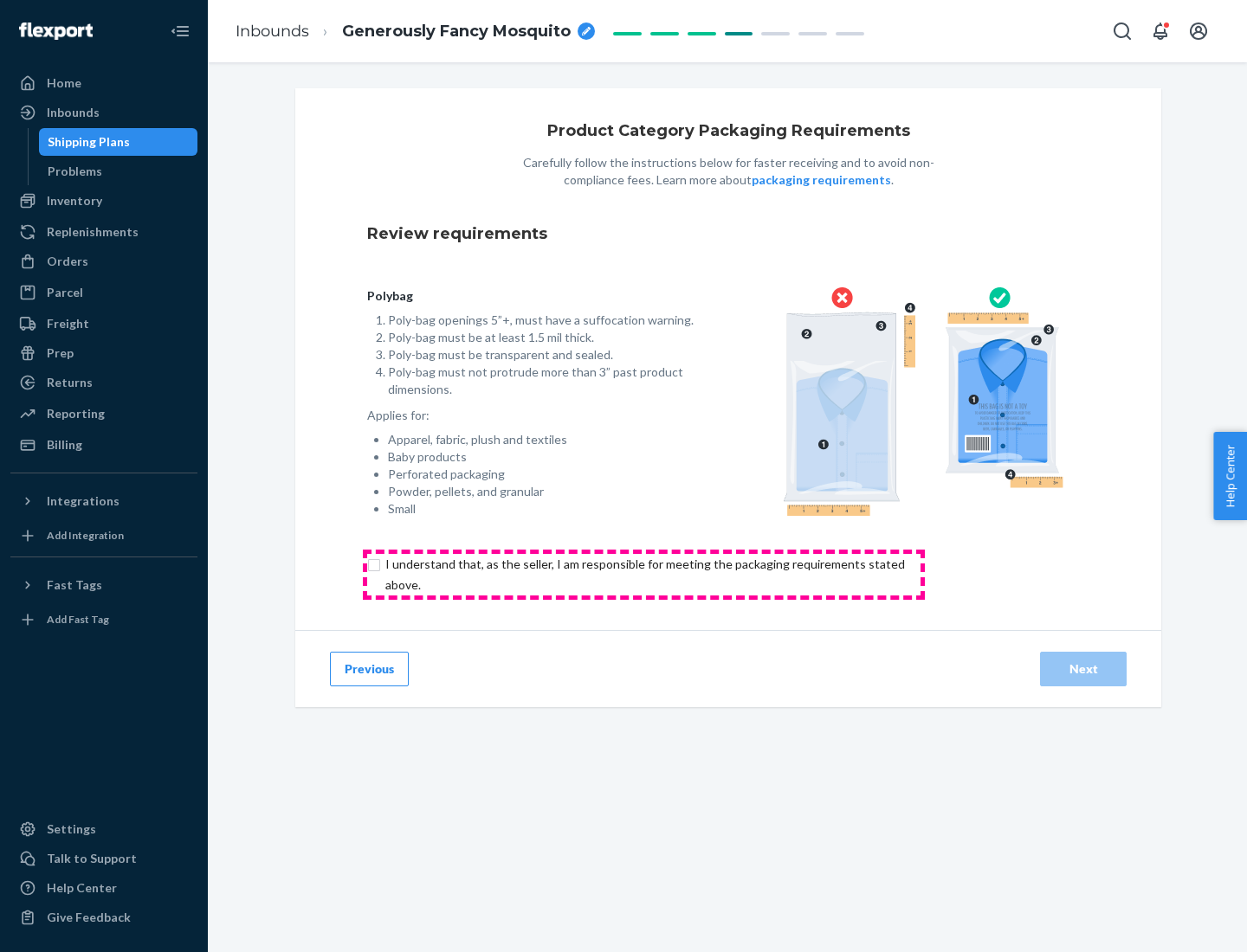
click at [644, 573] on input "checkbox" at bounding box center [655, 573] width 576 height 41
checkbox input "true"
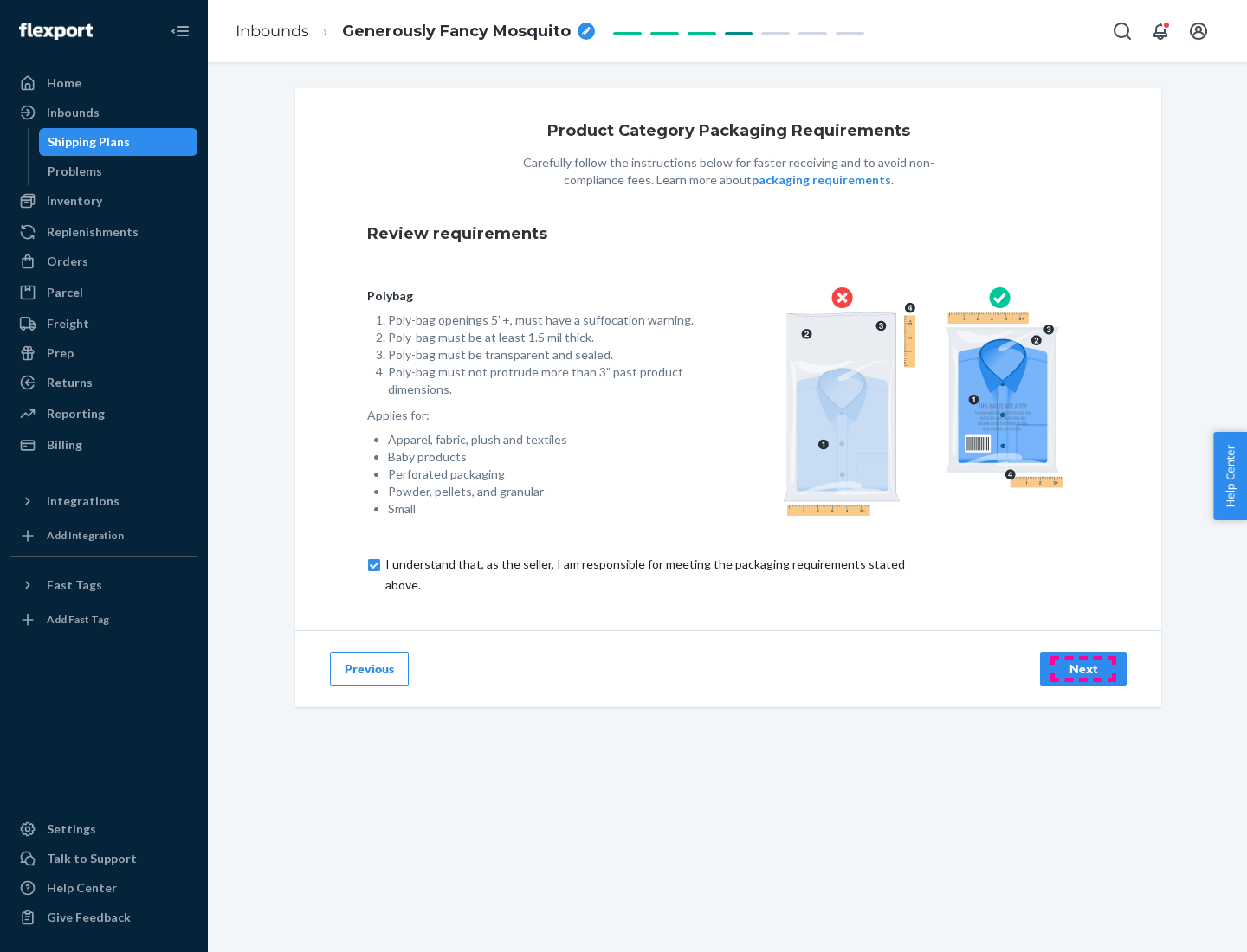
click at [1083, 668] on div "Next" at bounding box center [1083, 669] width 57 height 17
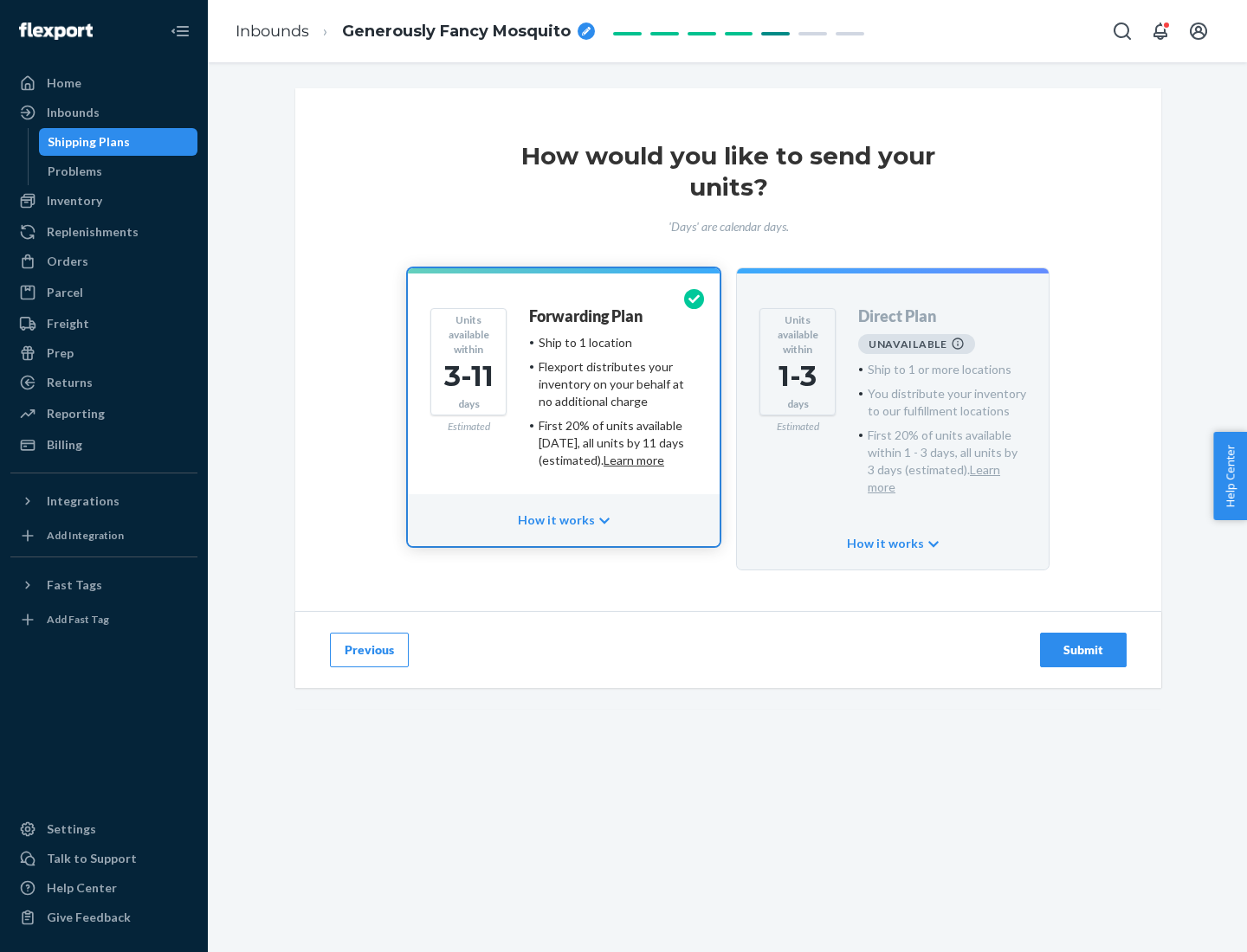
click at [587, 315] on h4 "Forwarding Plan" at bounding box center [585, 316] width 114 height 17
click at [1083, 641] on div "Submit" at bounding box center [1083, 650] width 57 height 17
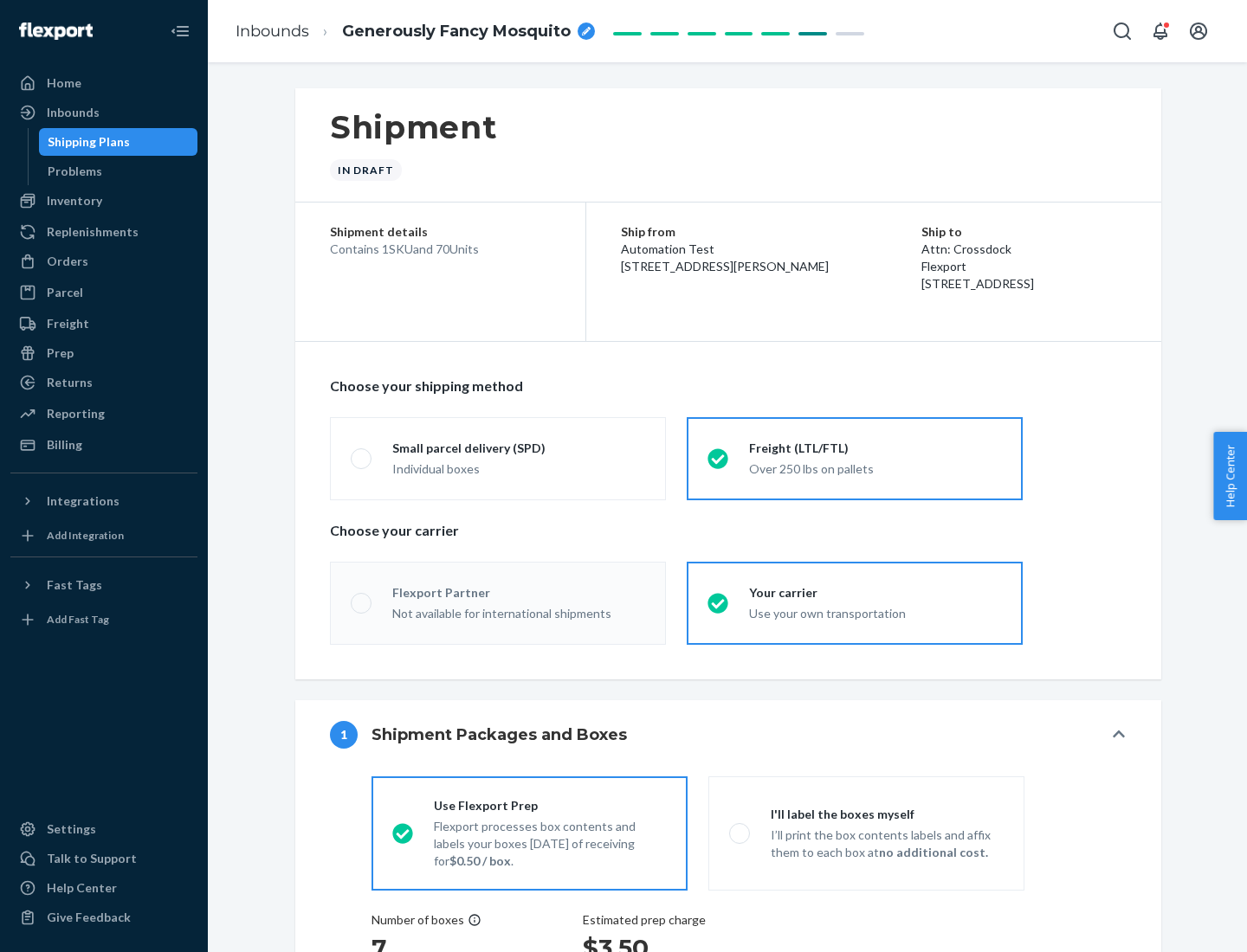
radio input "true"
radio input "false"
radio input "true"
radio input "false"
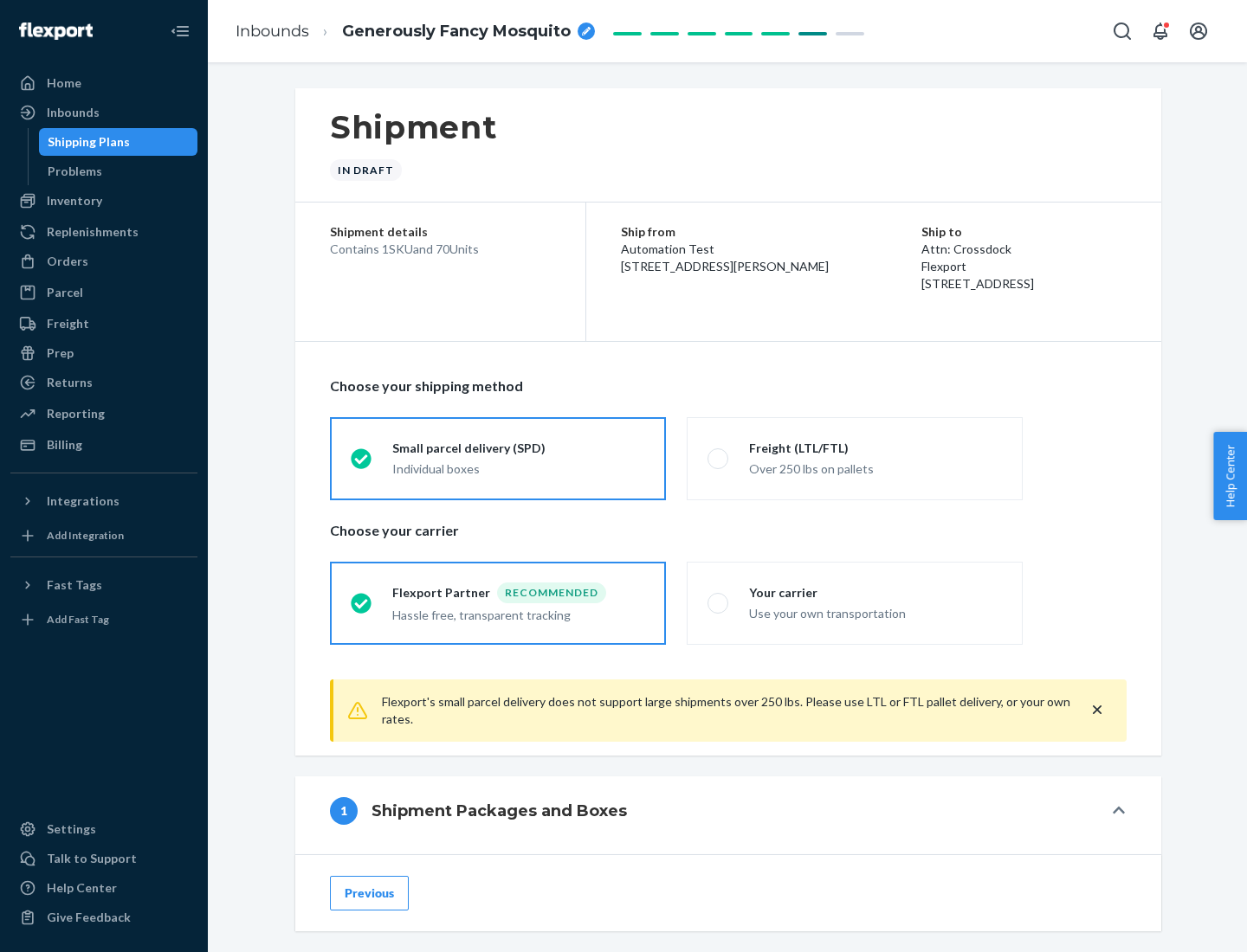
click at [854, 458] on div "Over 250 lbs on pallets" at bounding box center [875, 467] width 252 height 21
click at [718, 458] on input "Freight (LTL/FTL) Over 250 lbs on pallets" at bounding box center [713, 458] width 11 height 11
radio input "true"
radio input "false"
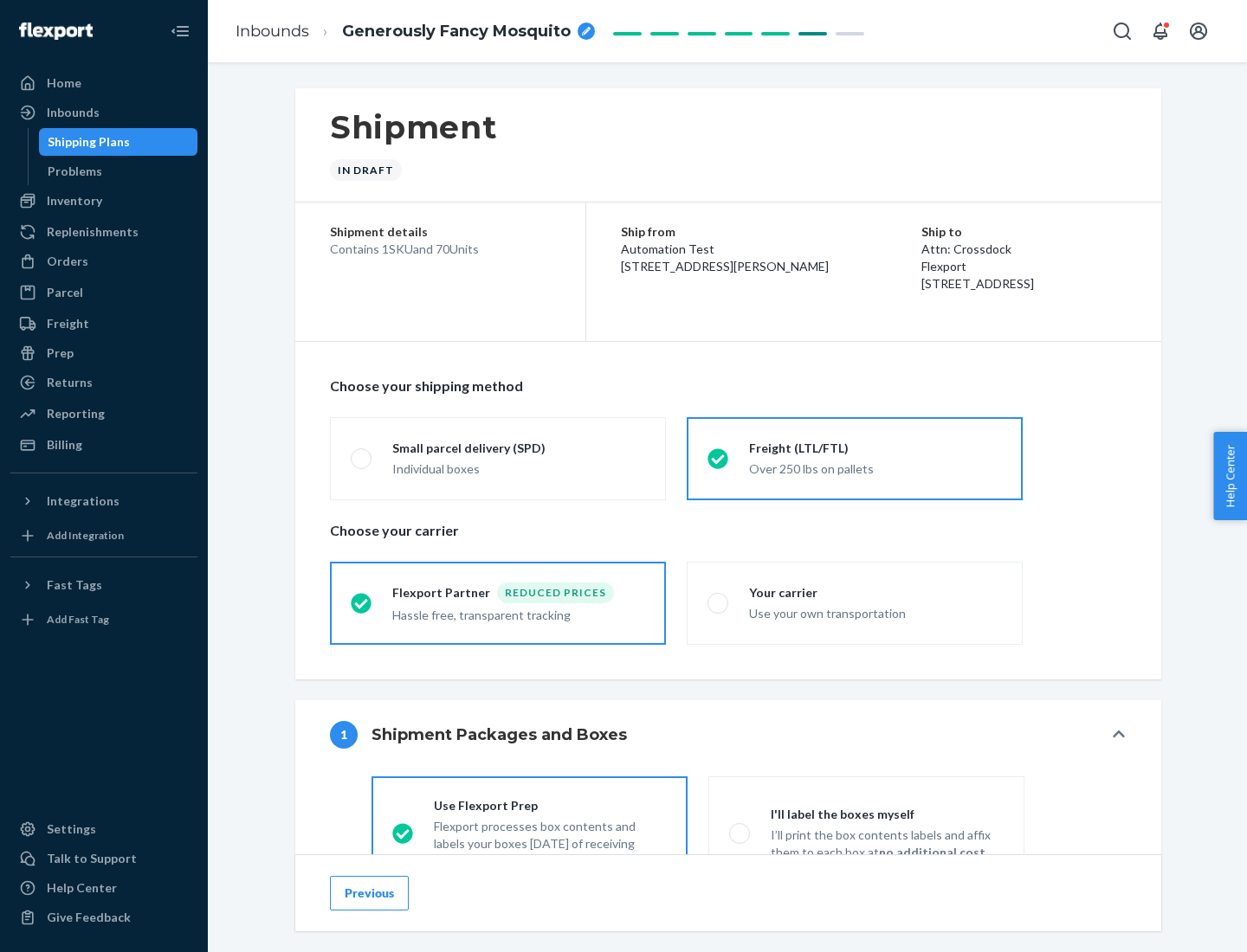
scroll to position [96, 0]
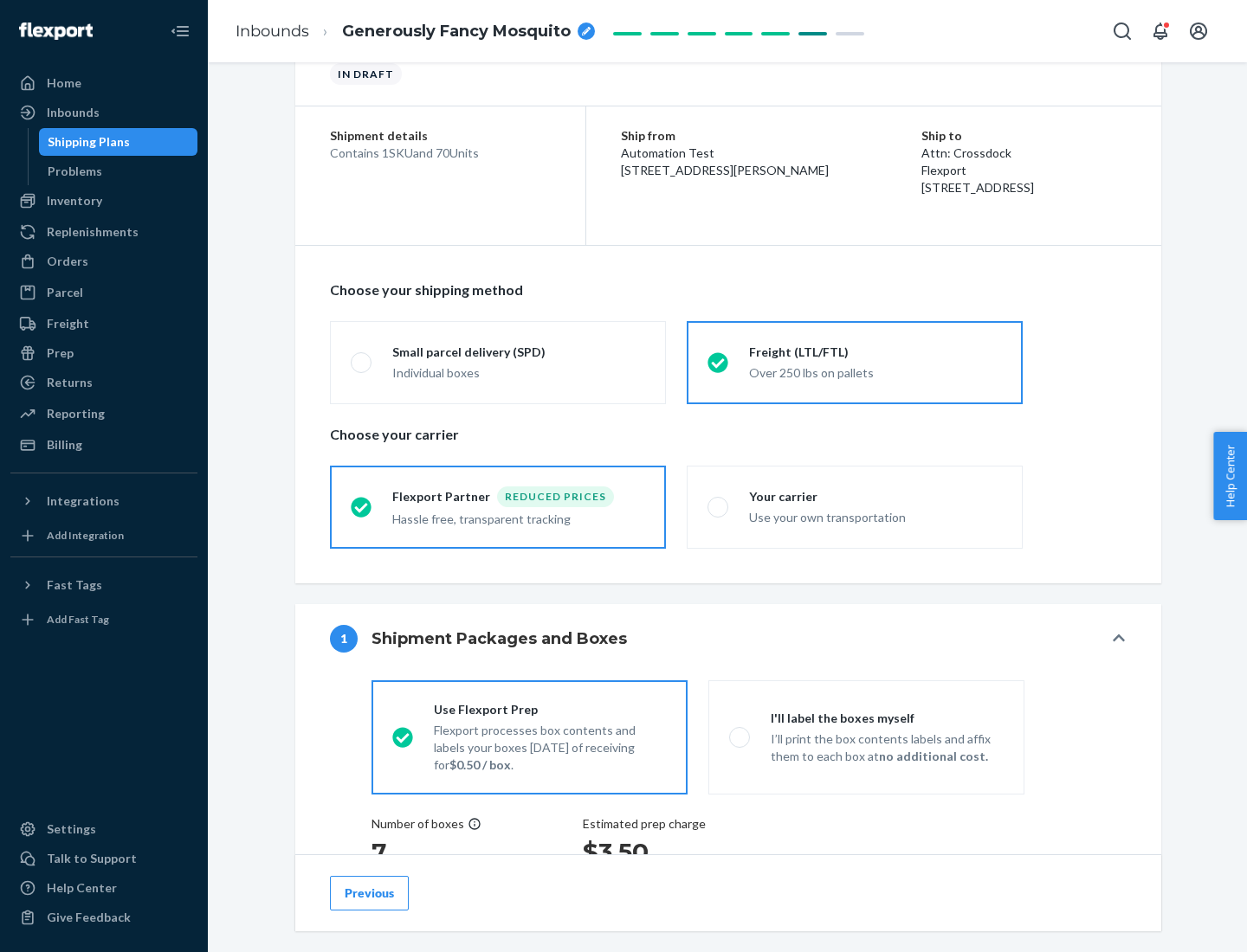
click at [498, 507] on div "Hassle free, transparent tracking" at bounding box center [518, 517] width 252 height 21
click at [361, 507] on input "Flexport Partner Reduced prices Hassle free, transparent tracking" at bounding box center [357, 507] width 11 height 11
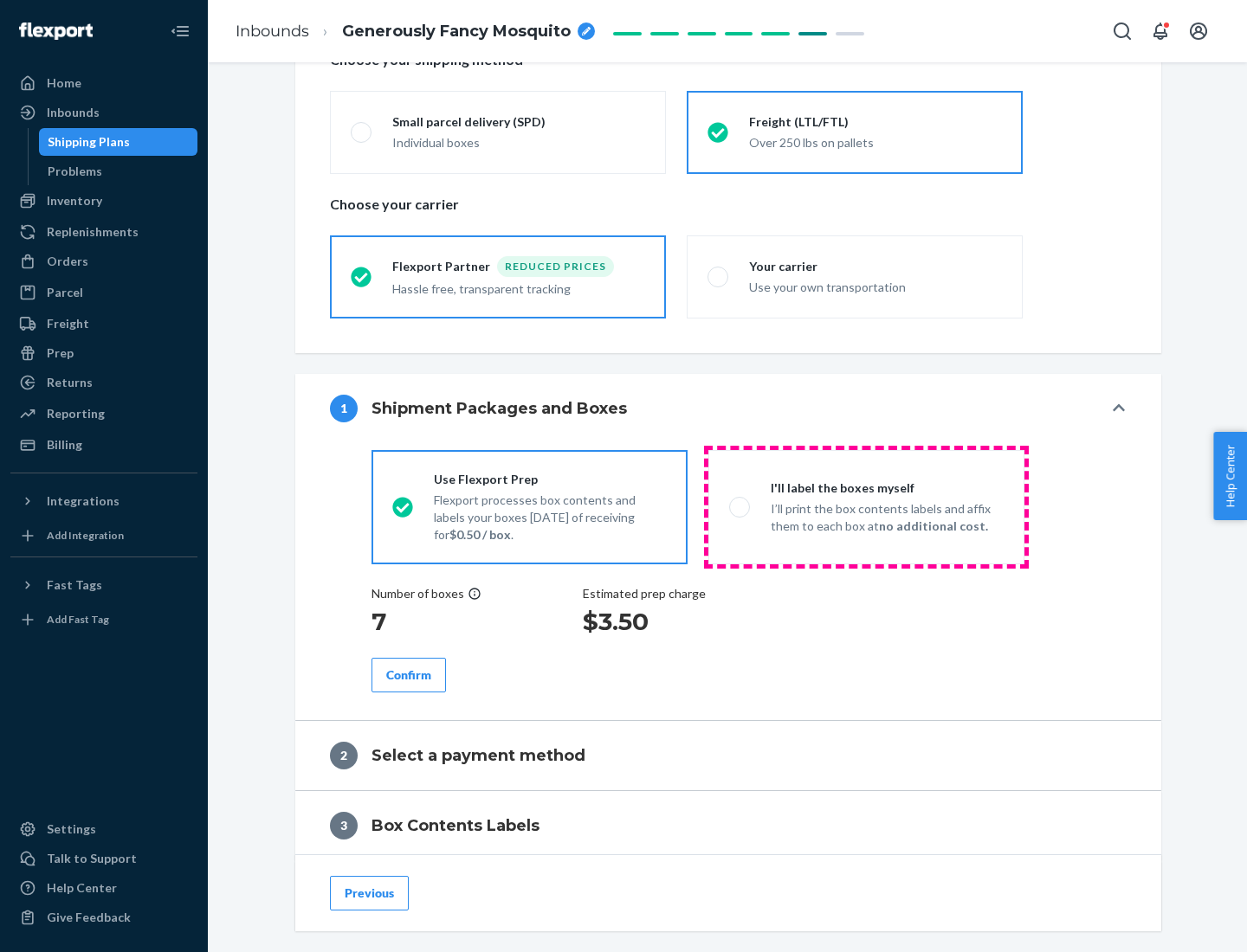
click at [865, 507] on p "I’ll print the box contents labels and affix them to each box at no additional …" at bounding box center [887, 517] width 233 height 34
click at [740, 507] on input "I'll label the boxes myself I’ll print the box contents labels and affix them t…" at bounding box center [734, 507] width 11 height 11
radio input "true"
radio input "false"
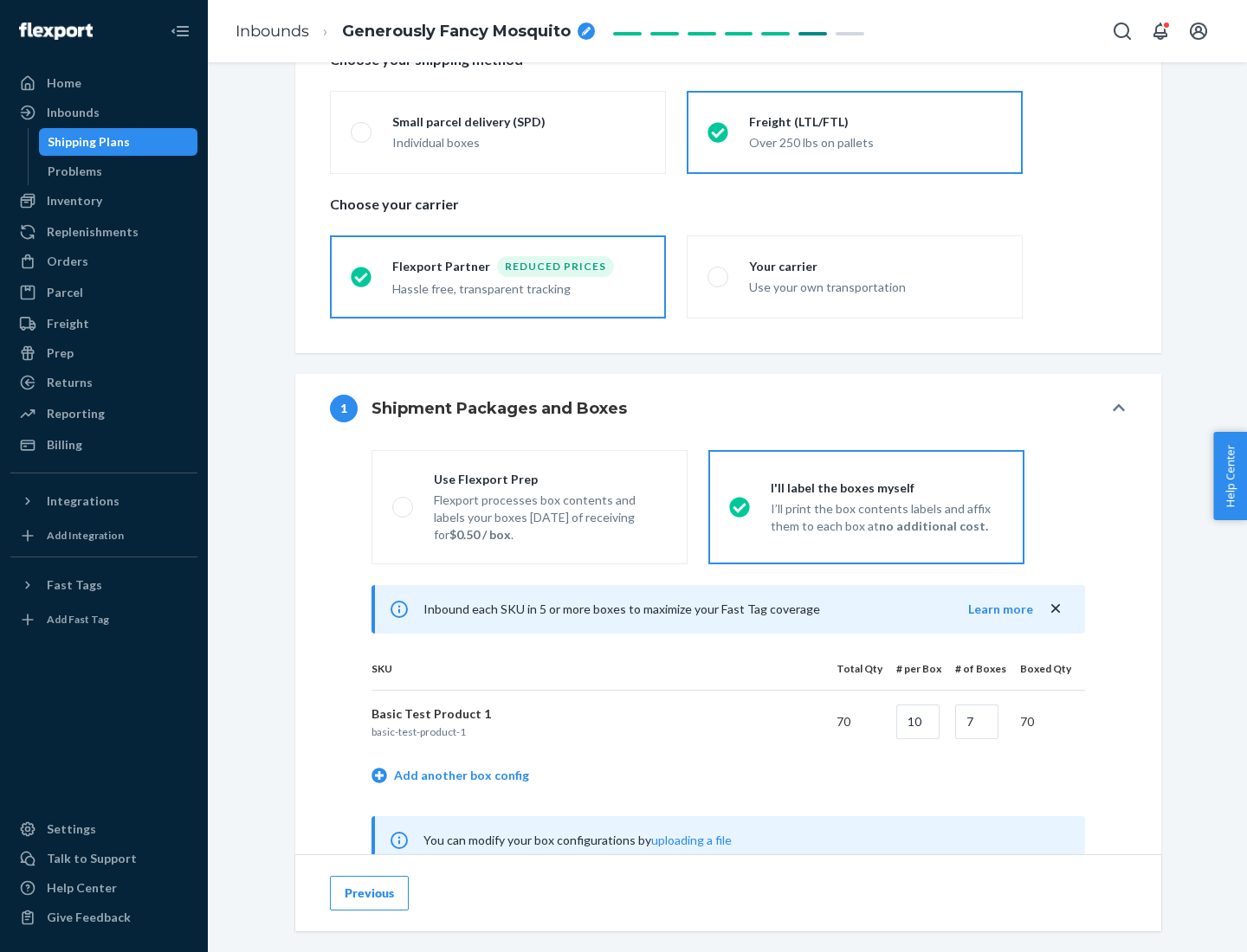
scroll to position [541, 0]
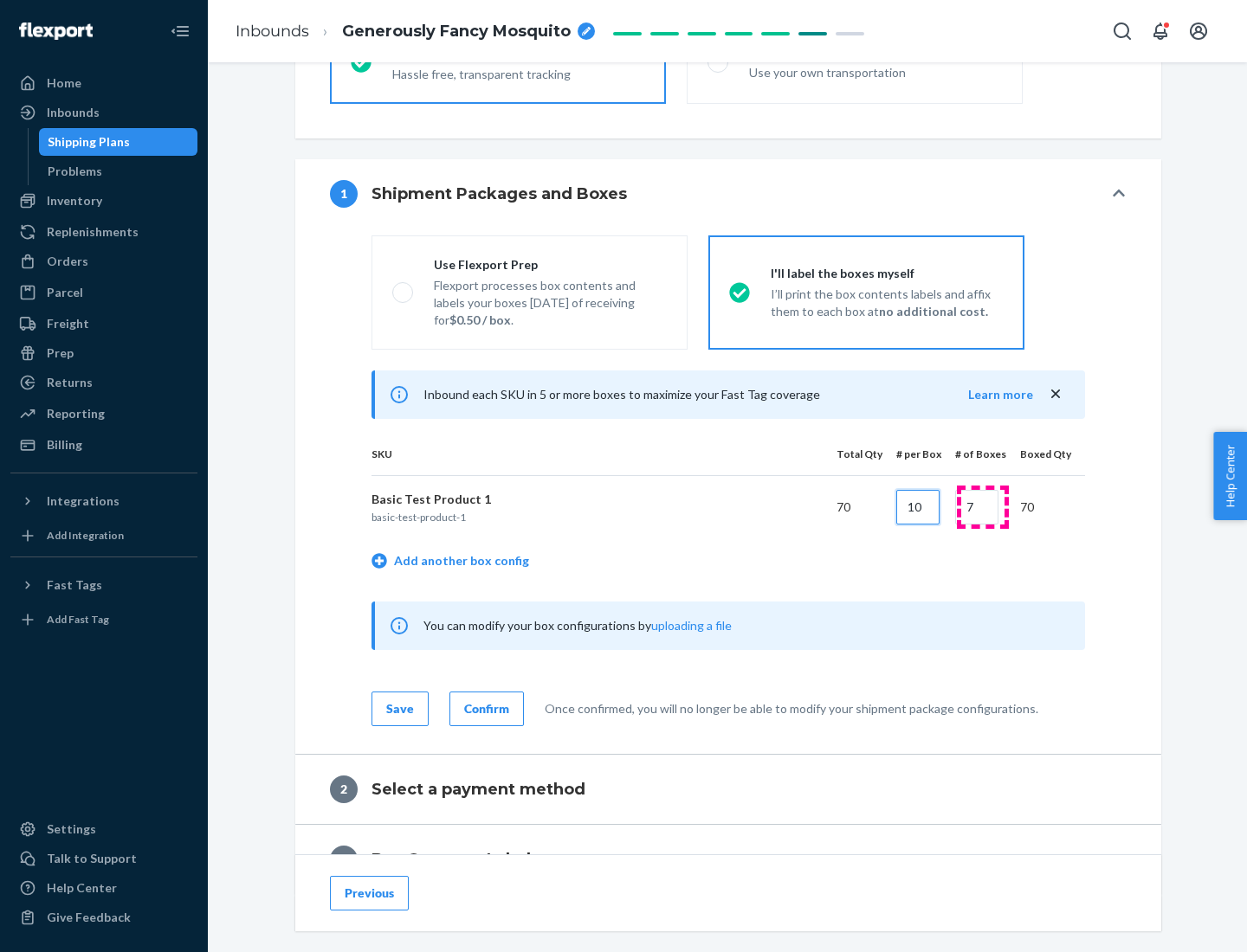
type input "10"
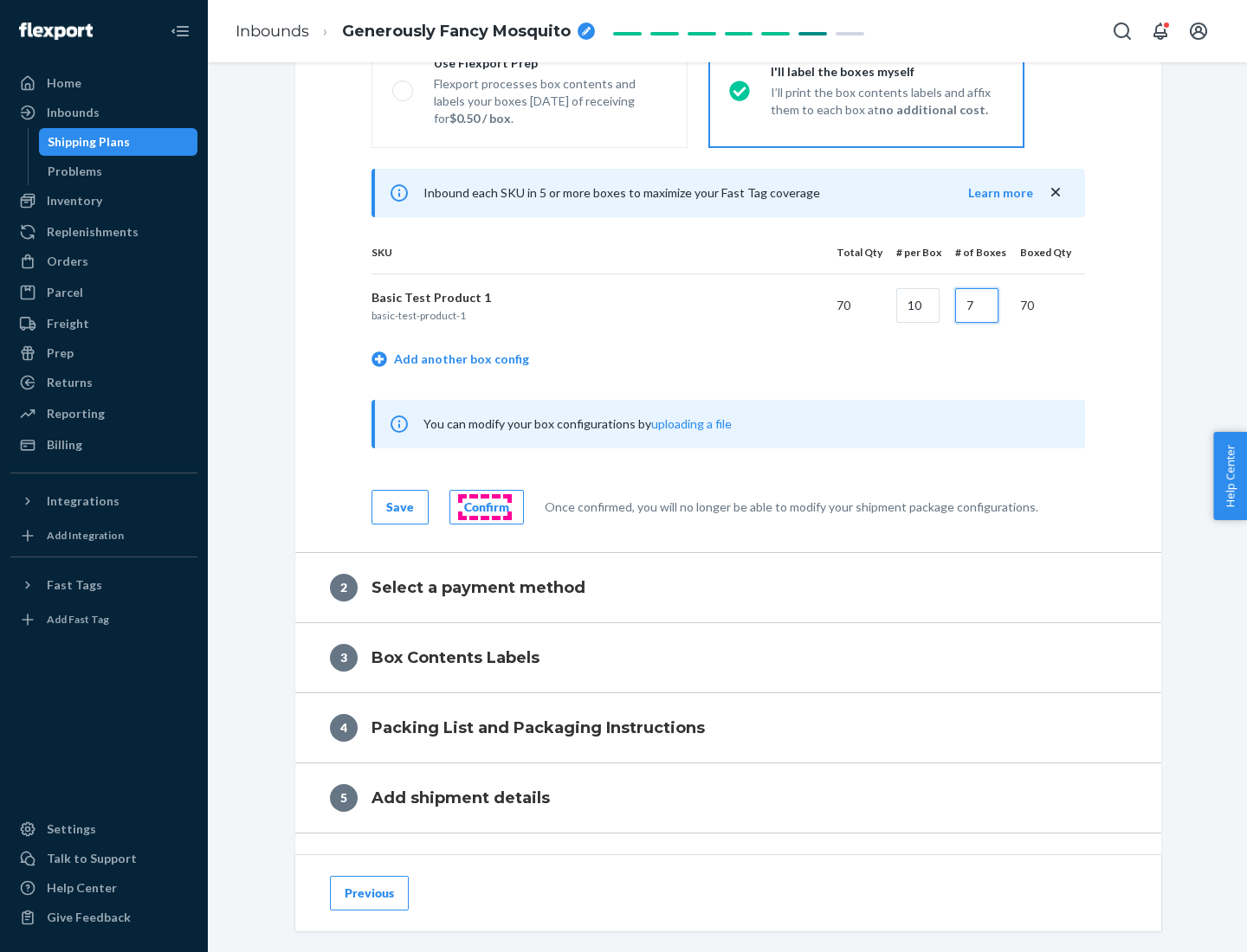
type input "7"
click at [484, 507] on div "Confirm" at bounding box center [486, 507] width 45 height 17
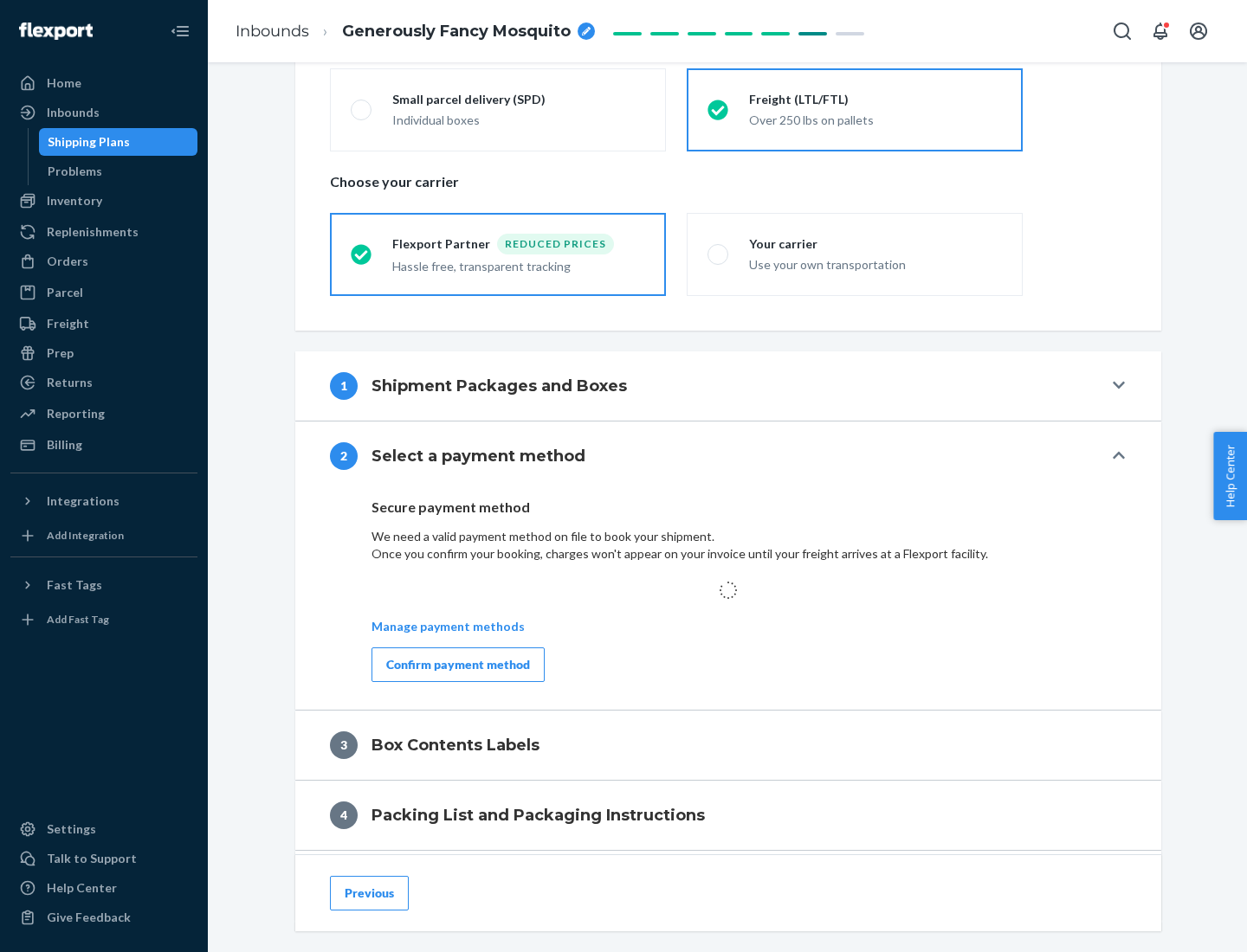
scroll to position [507, 0]
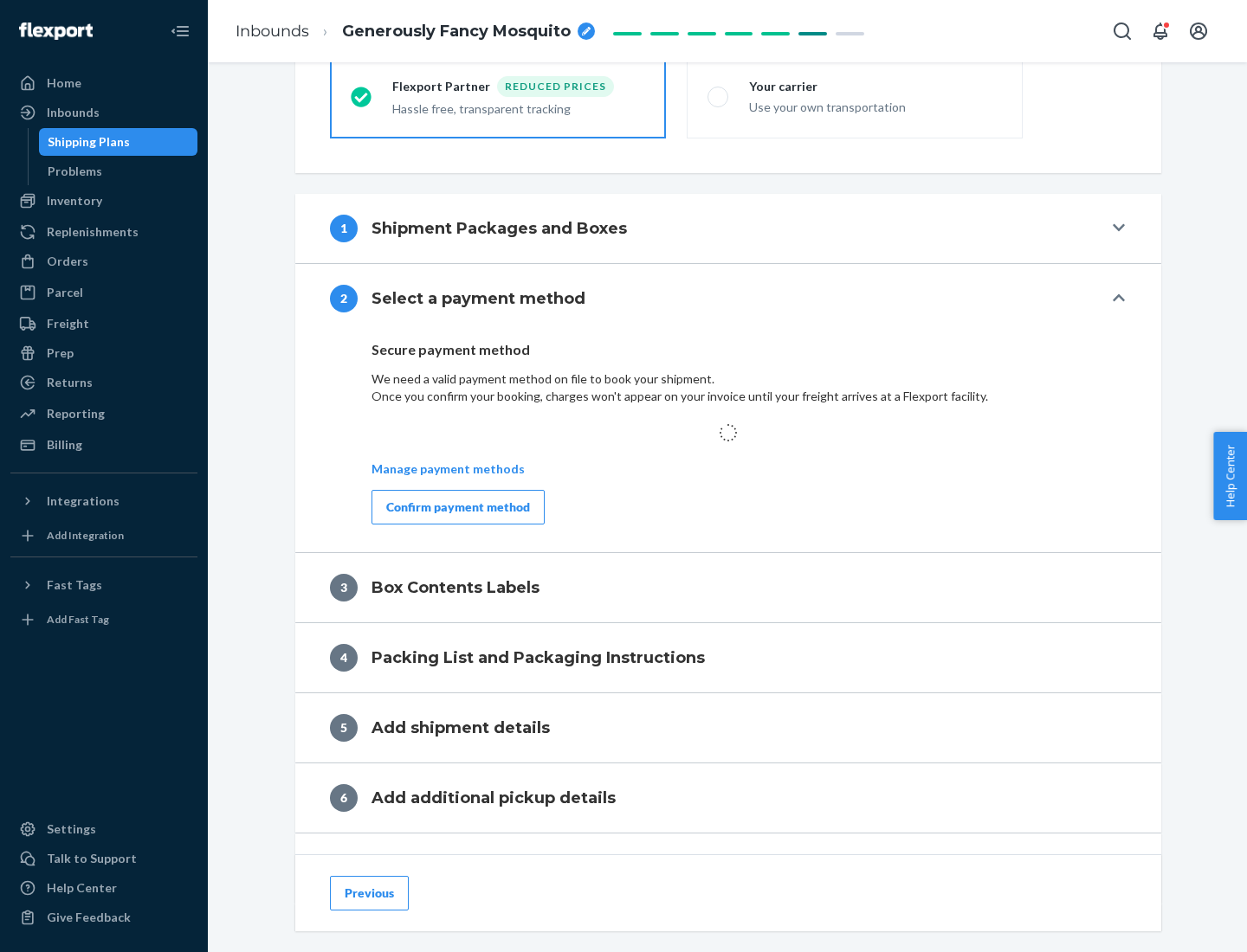
click at [456, 507] on div "Confirm payment method" at bounding box center [458, 507] width 143 height 17
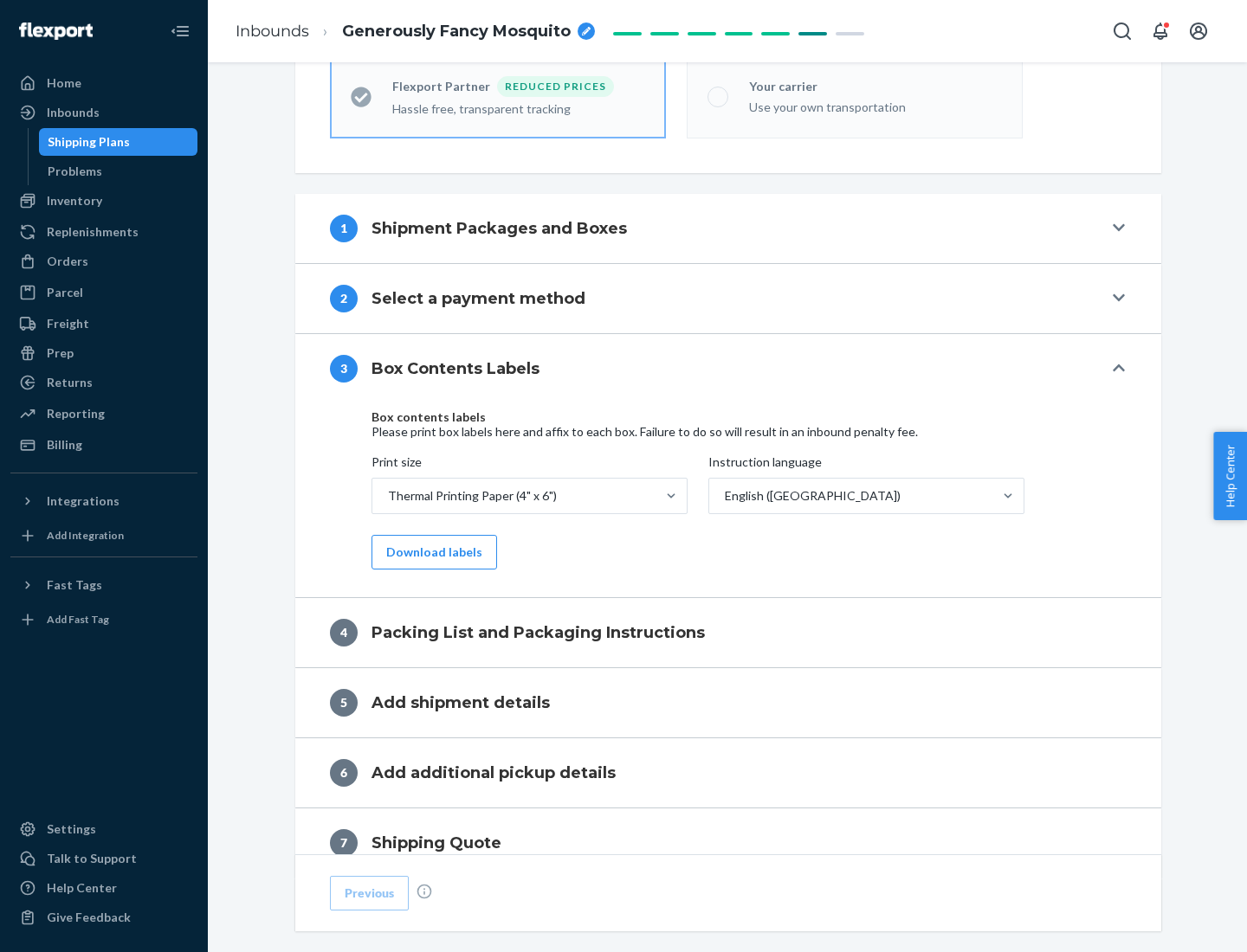
scroll to position [552, 0]
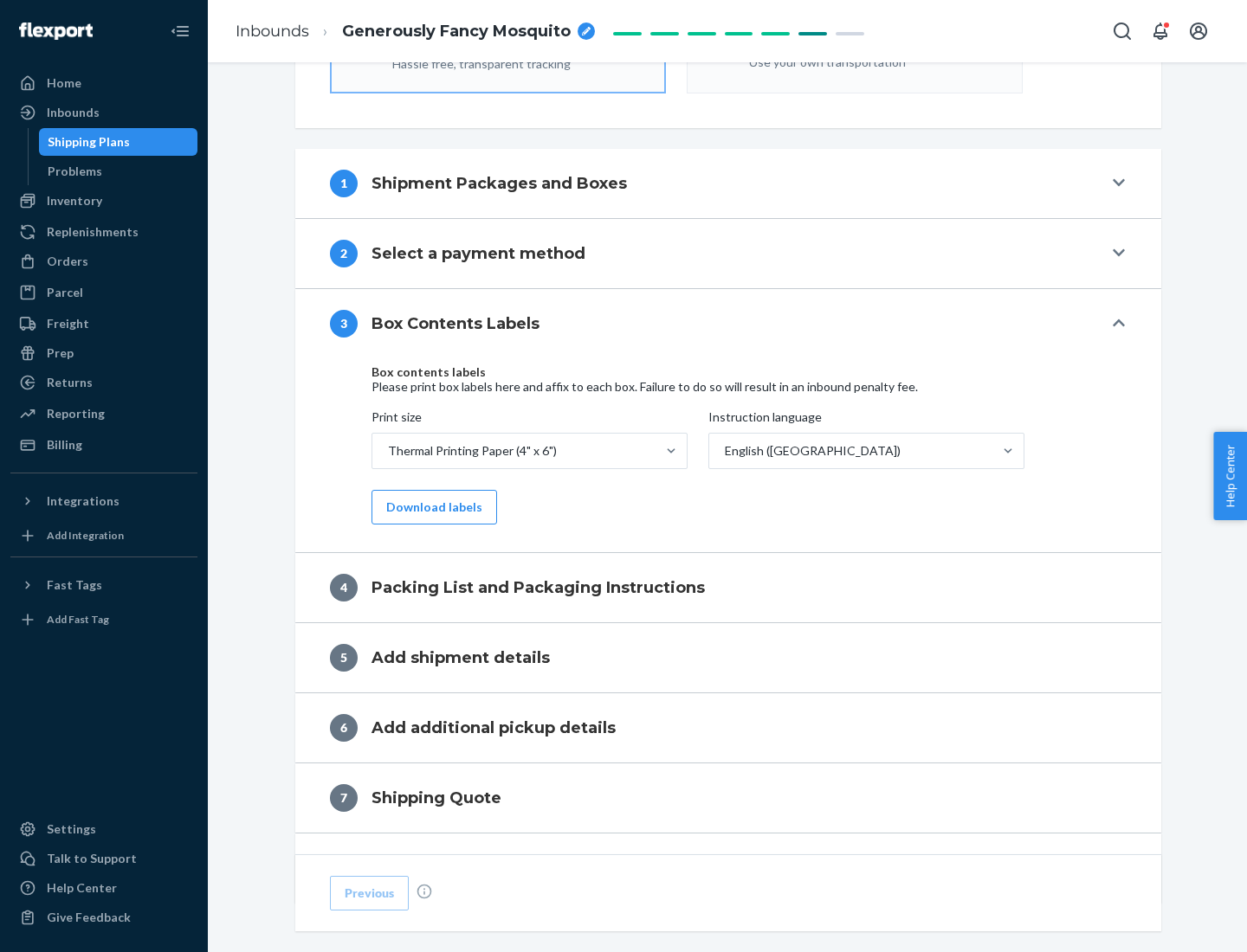
click at [430, 507] on button "Download labels" at bounding box center [433, 507] width 125 height 34
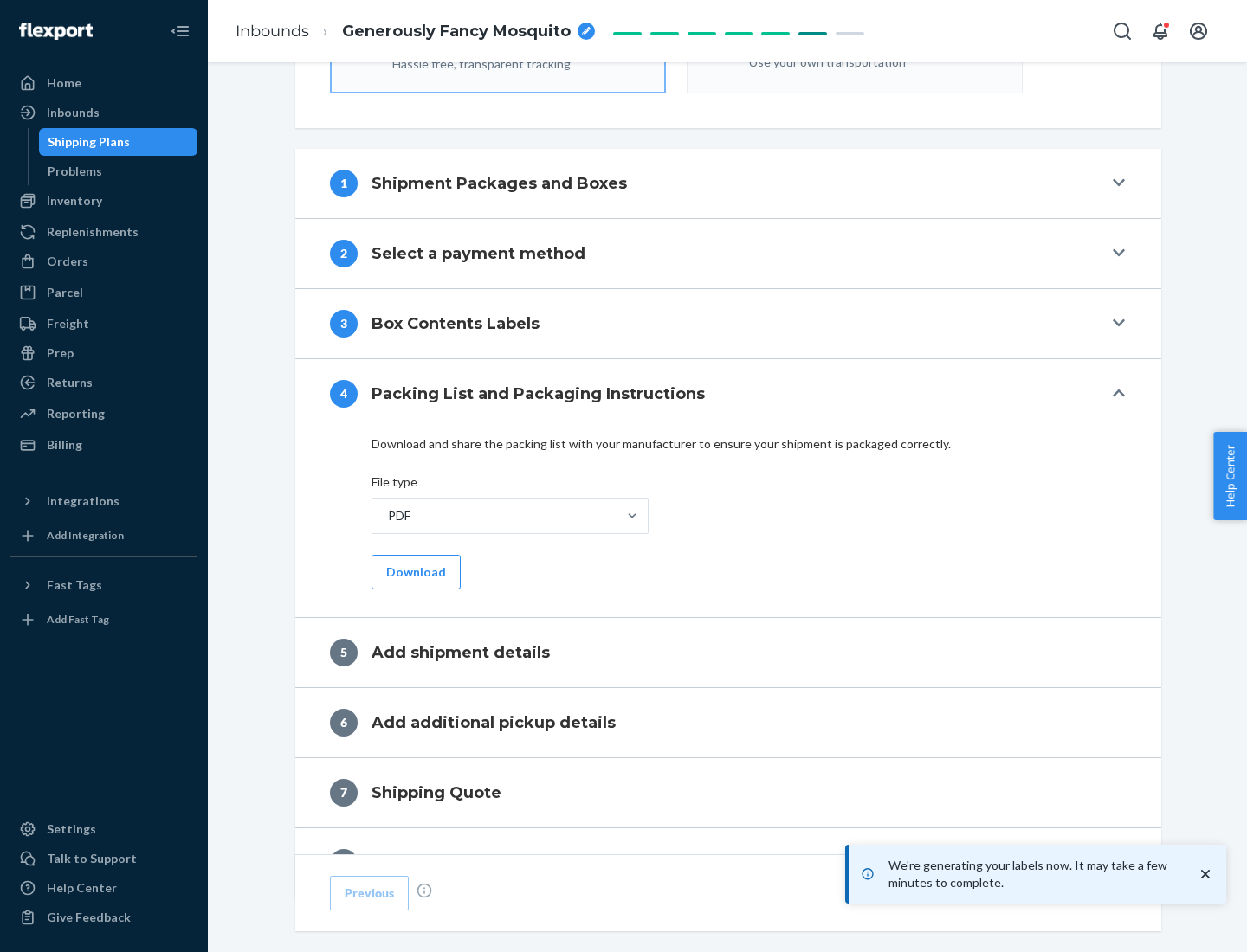
scroll to position [617, 0]
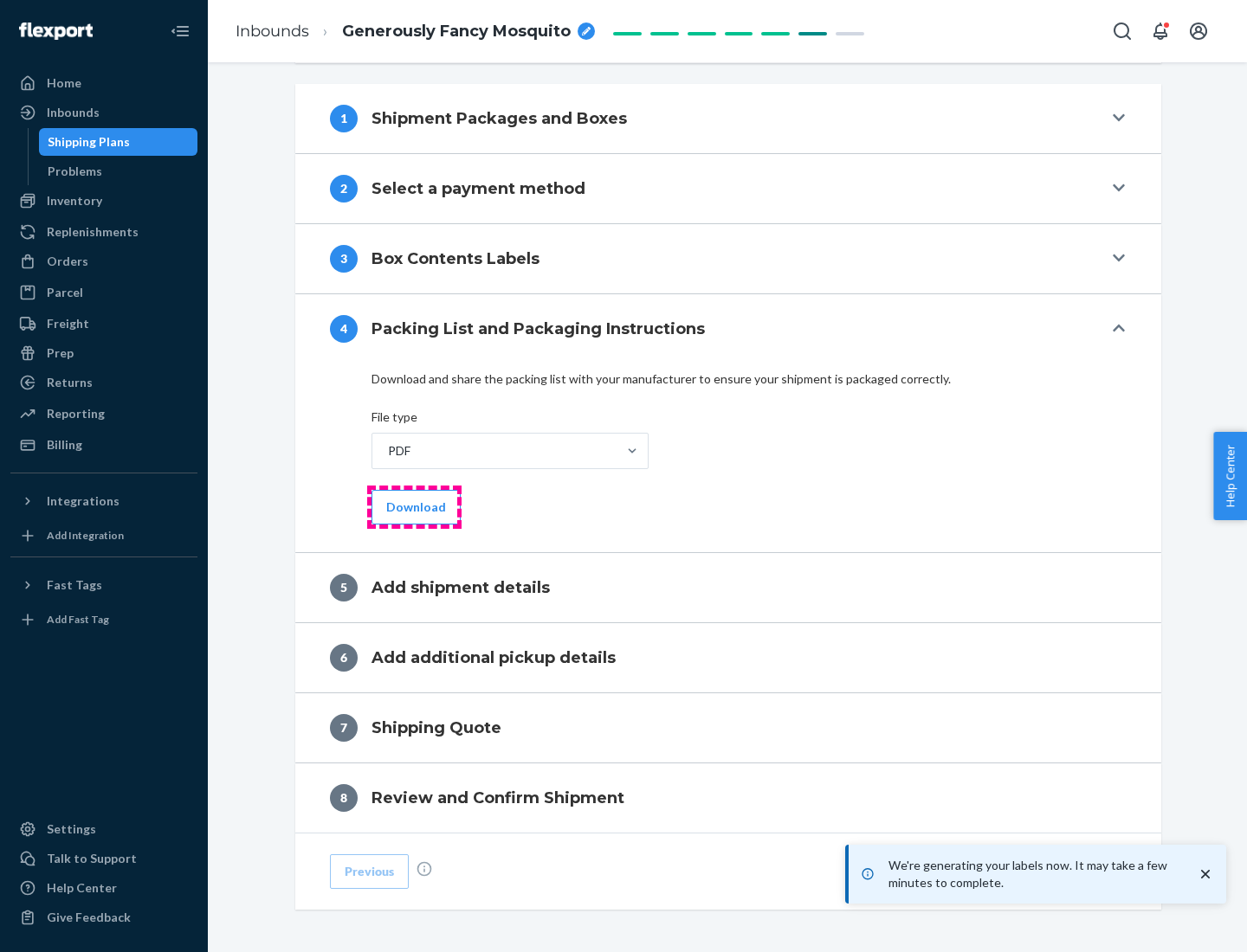
click at [414, 507] on button "Download" at bounding box center [415, 507] width 89 height 34
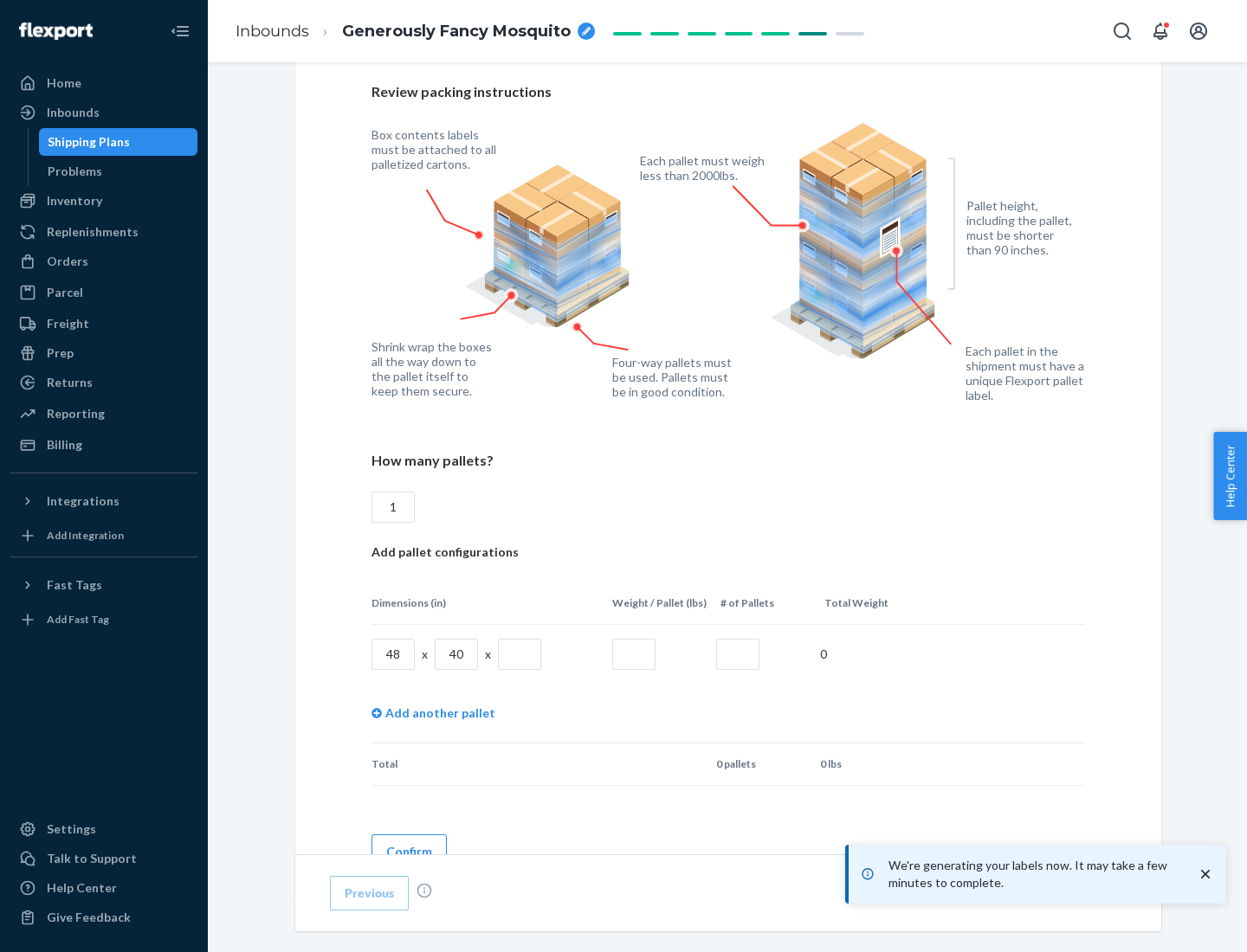
scroll to position [1257, 0]
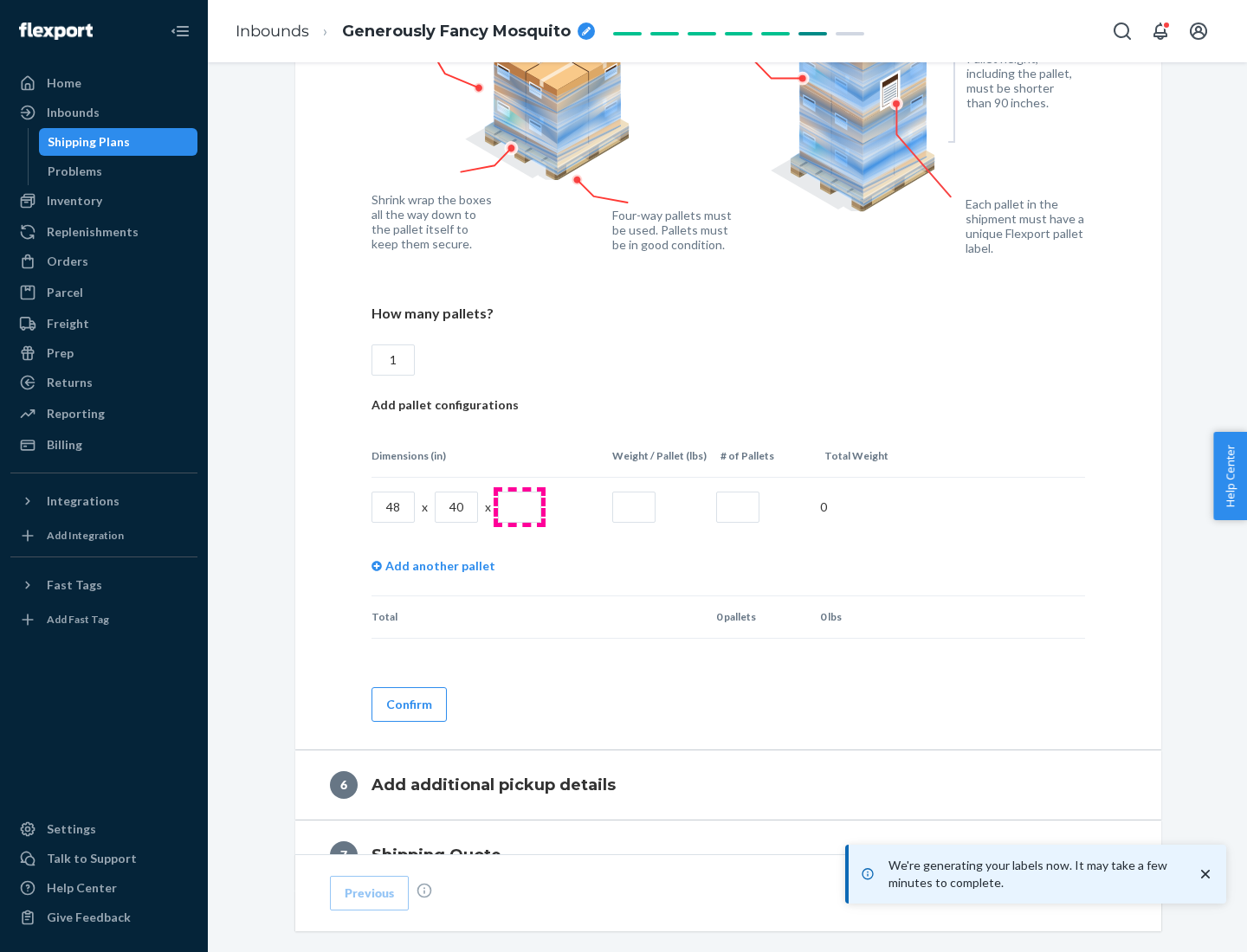
type input "1"
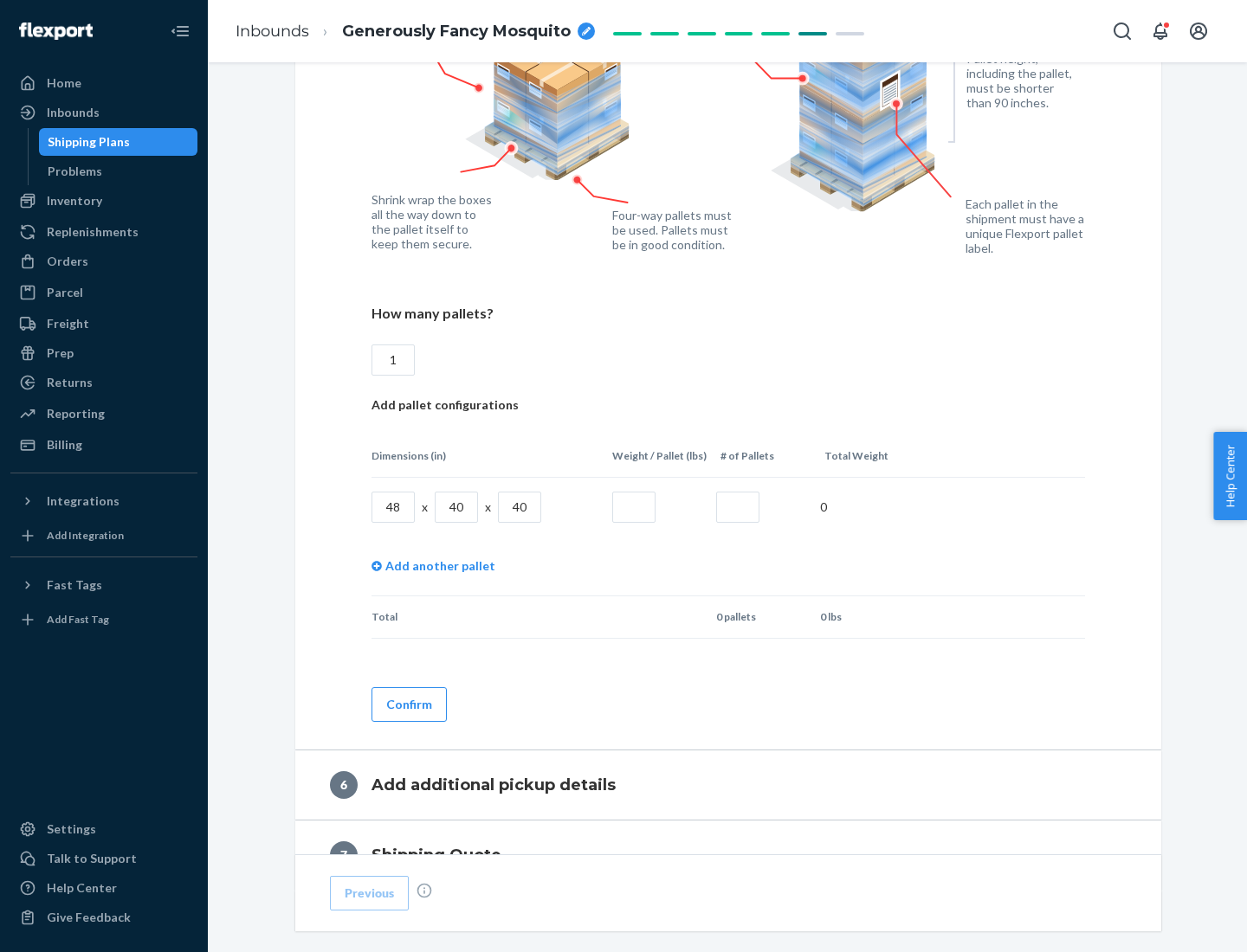
type input "40"
type input "200"
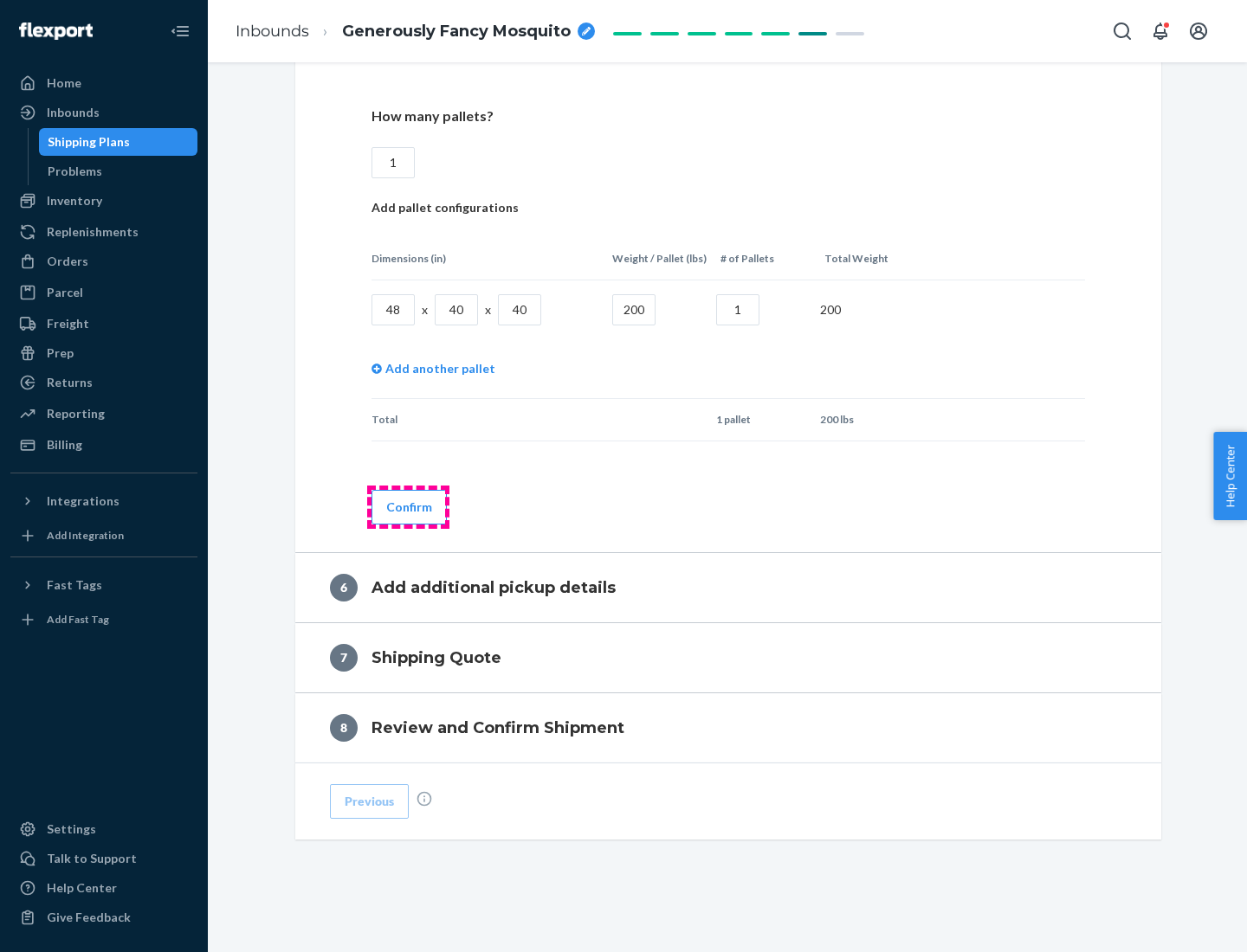
type input "1"
click at [407, 507] on button "Confirm" at bounding box center [408, 507] width 76 height 34
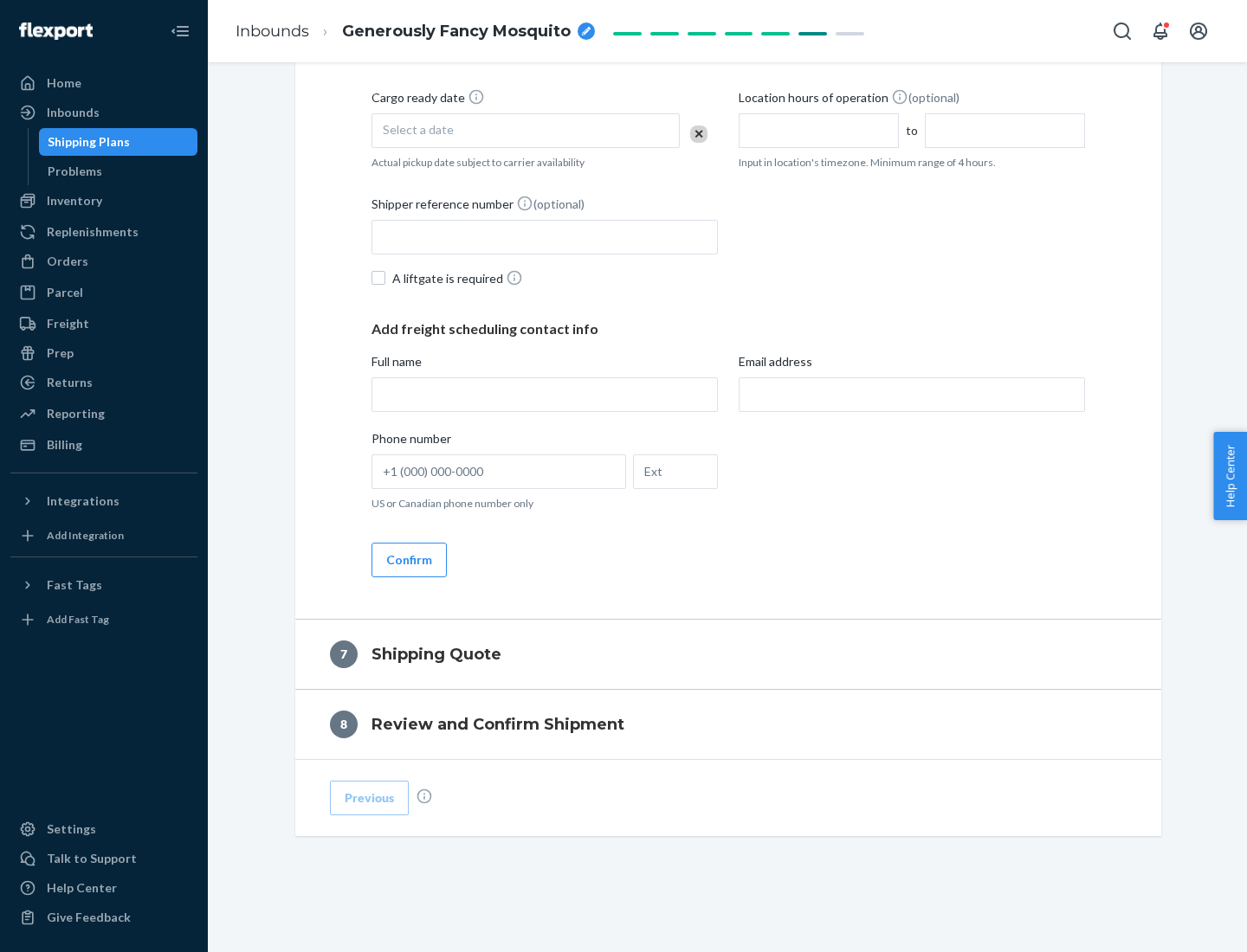
scroll to position [662, 0]
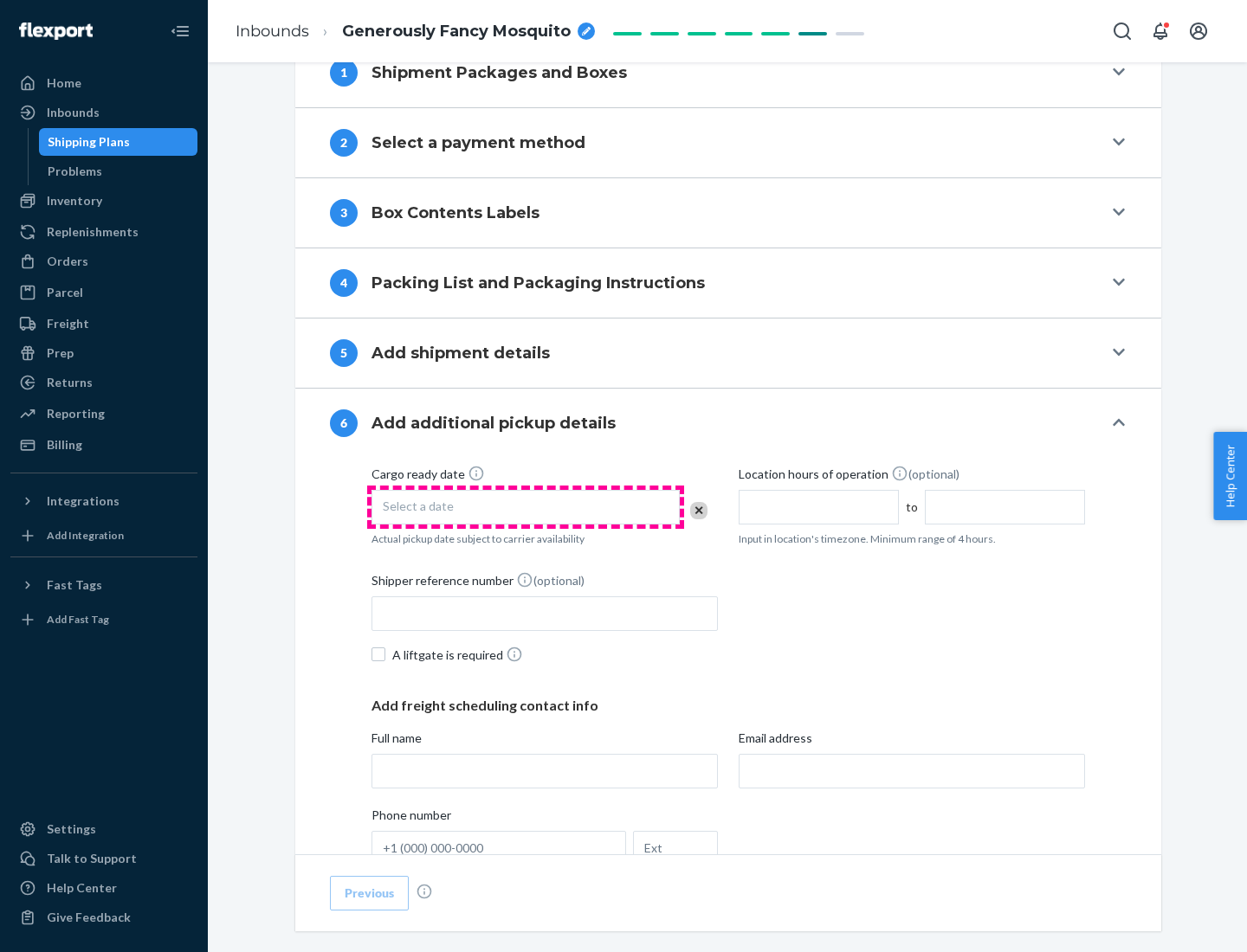
click at [525, 507] on div "Select a date" at bounding box center [525, 507] width 308 height 34
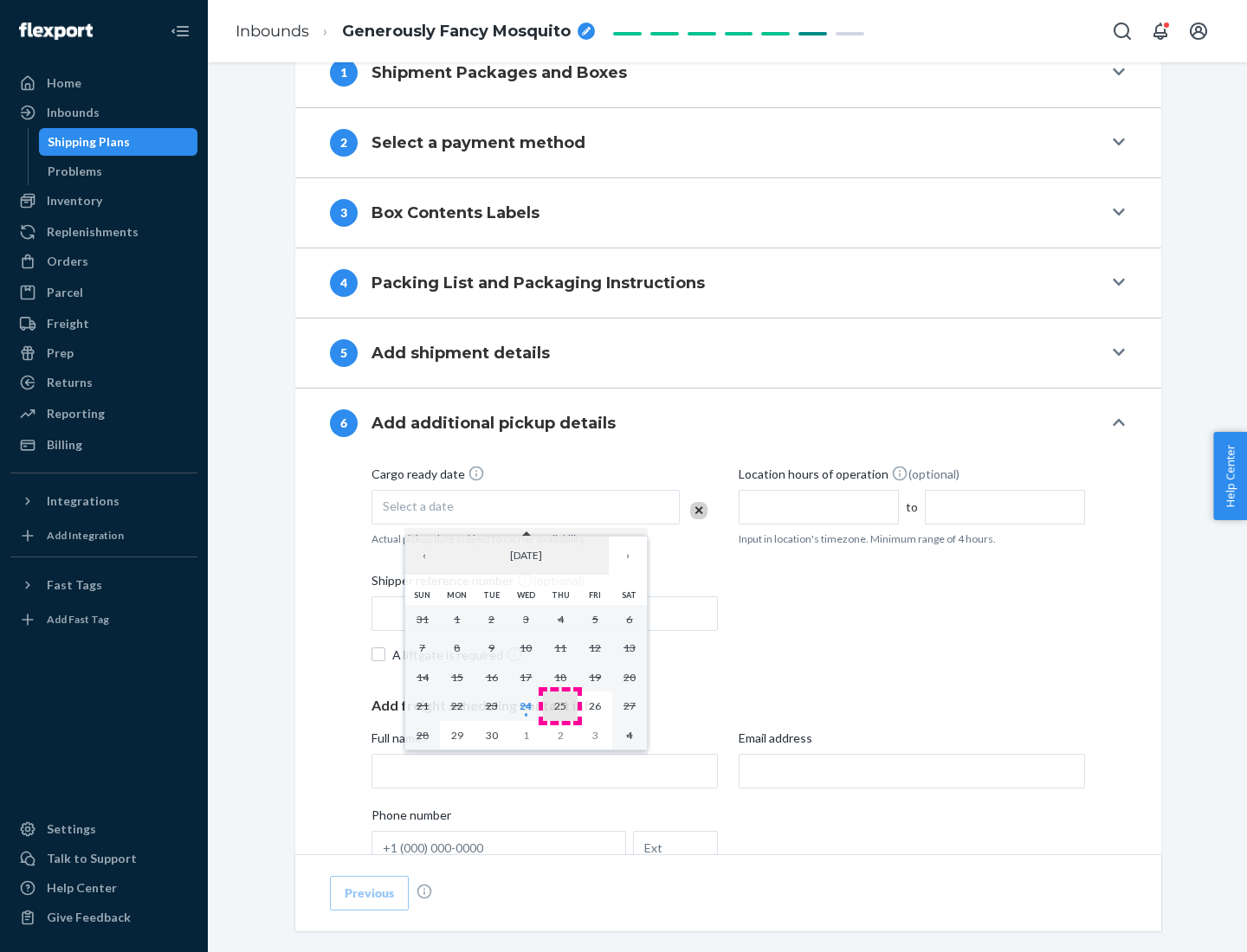
click at [560, 705] on abbr "25" at bounding box center [559, 705] width 12 height 13
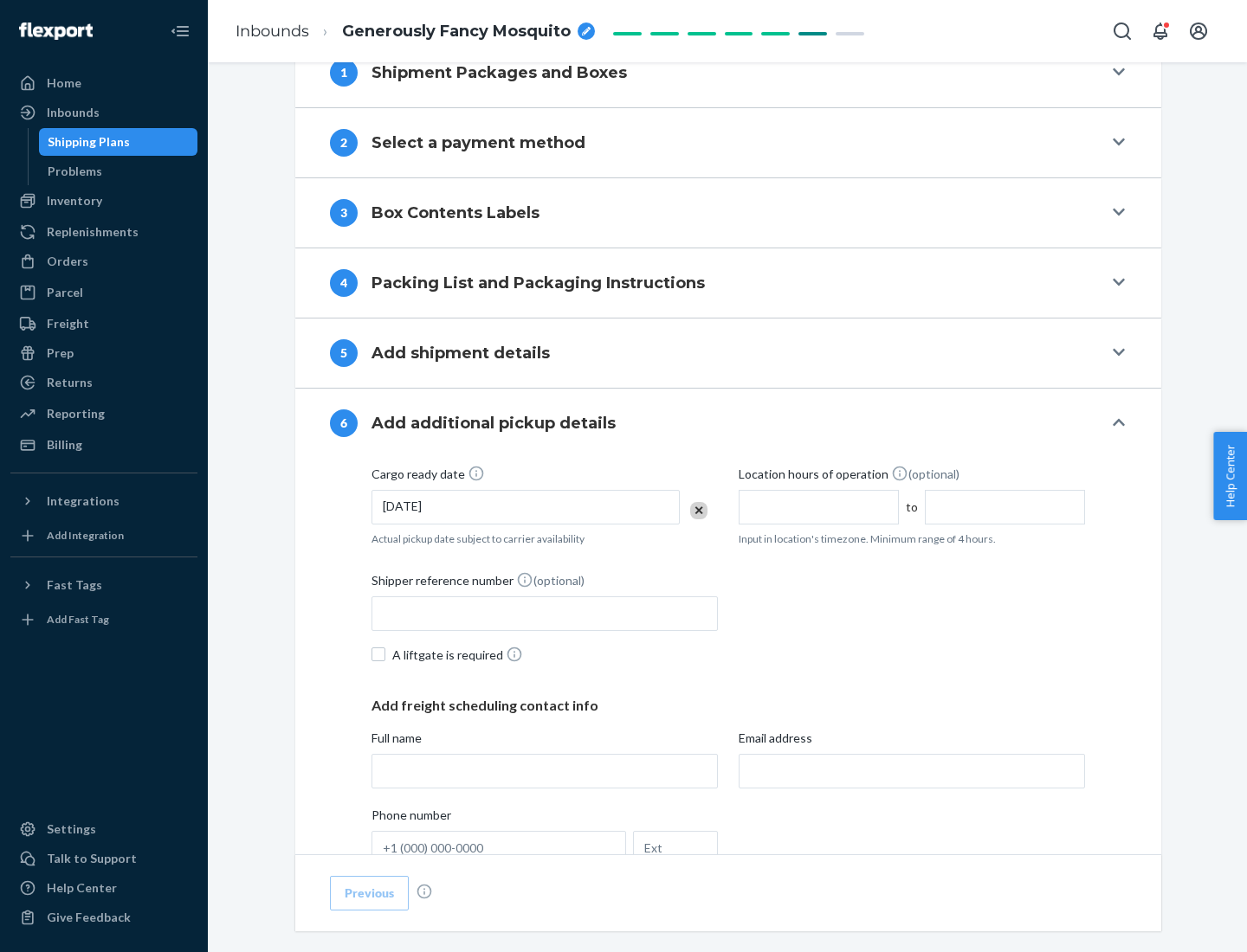
scroll to position [926, 0]
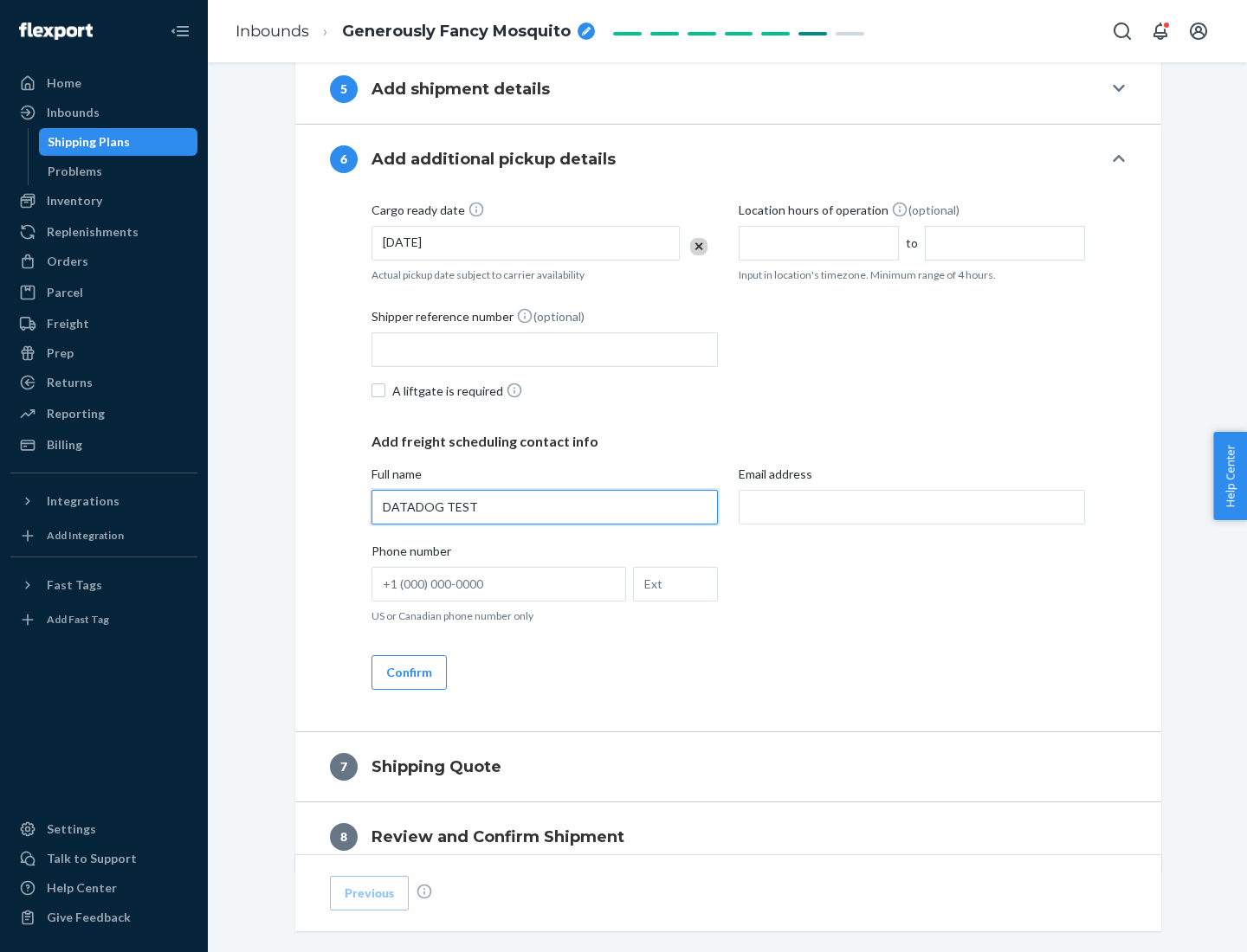
type input "DATADOG TEST"
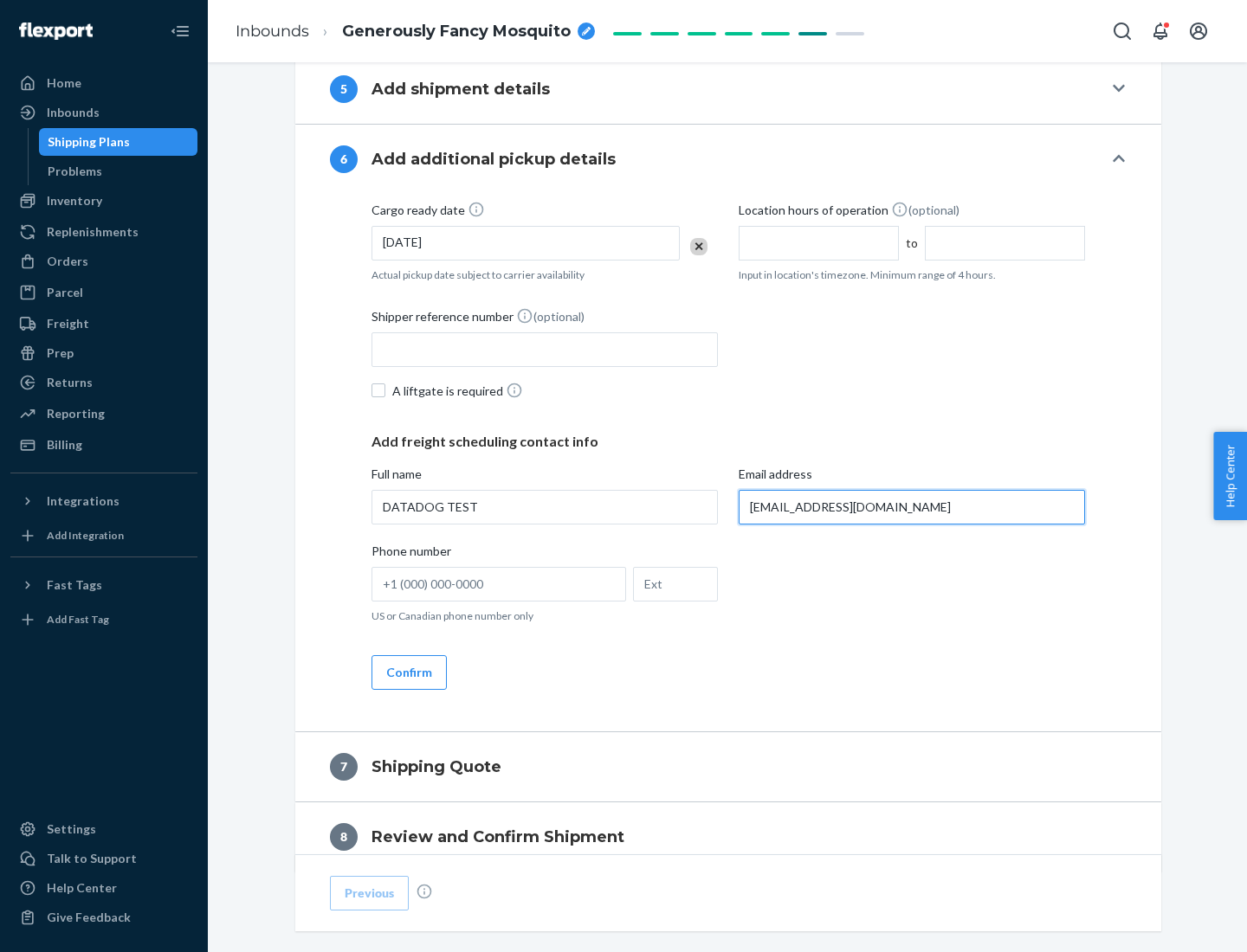
scroll to position [1003, 0]
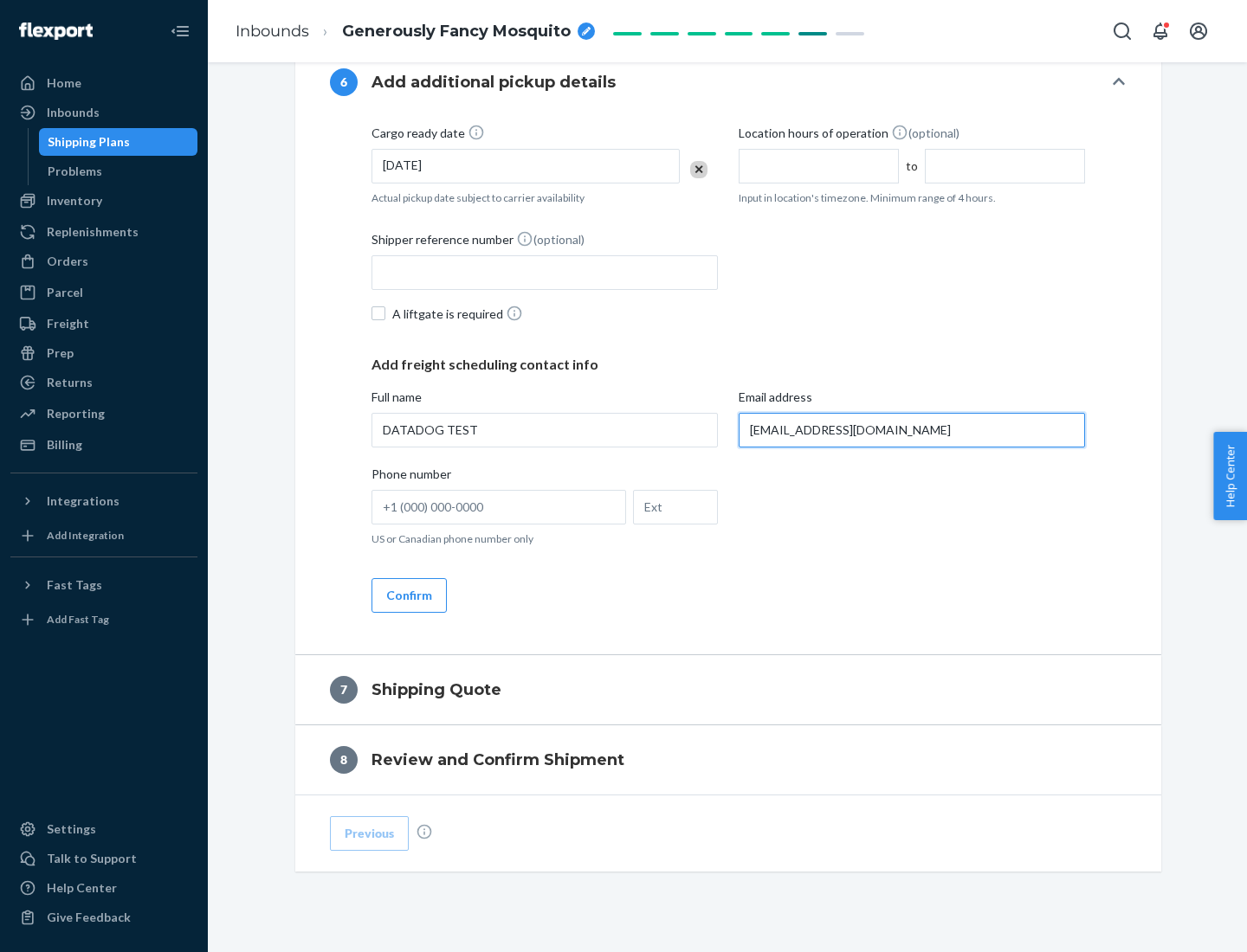
type input "[EMAIL_ADDRESS][DOMAIN_NAME]"
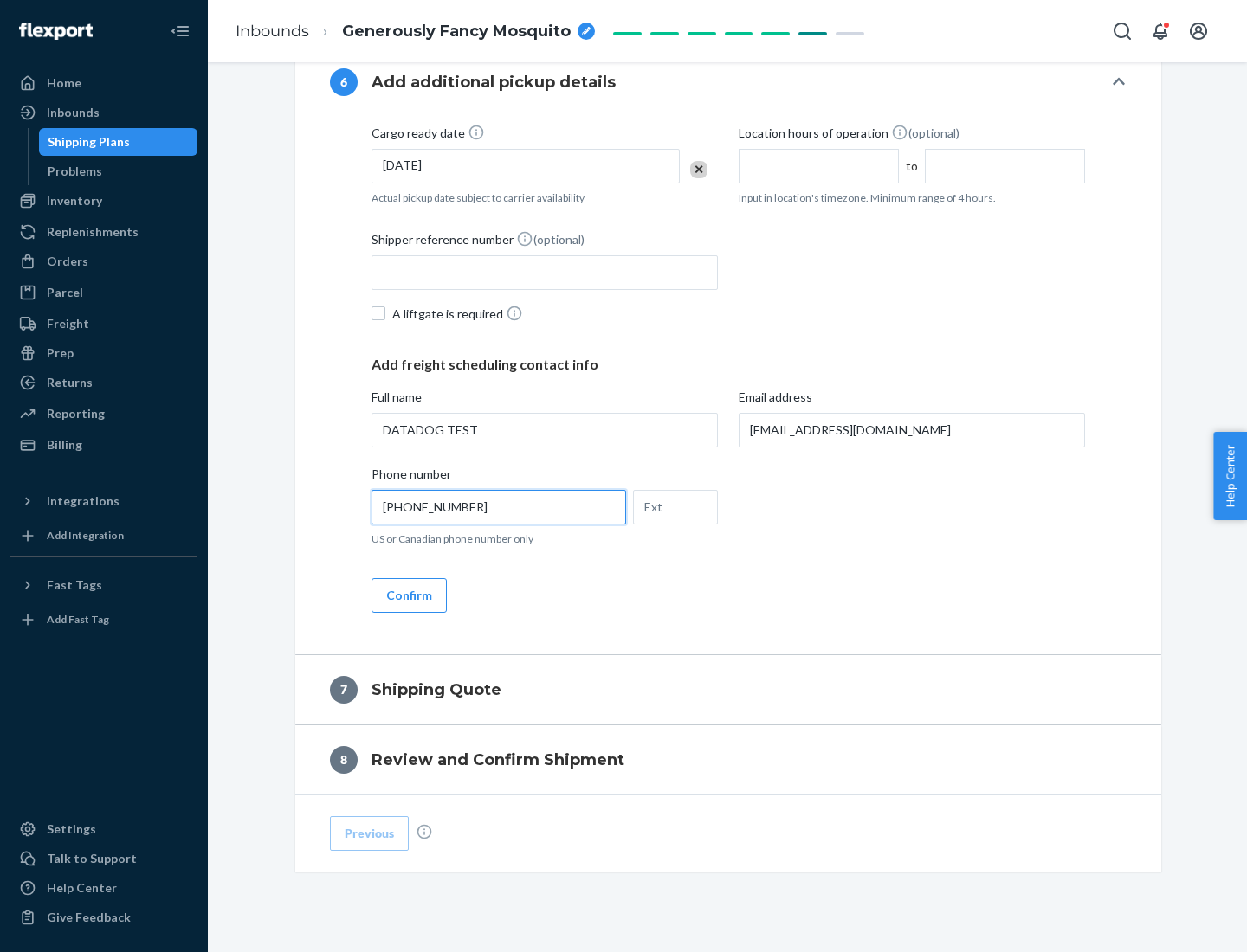
scroll to position [1038, 0]
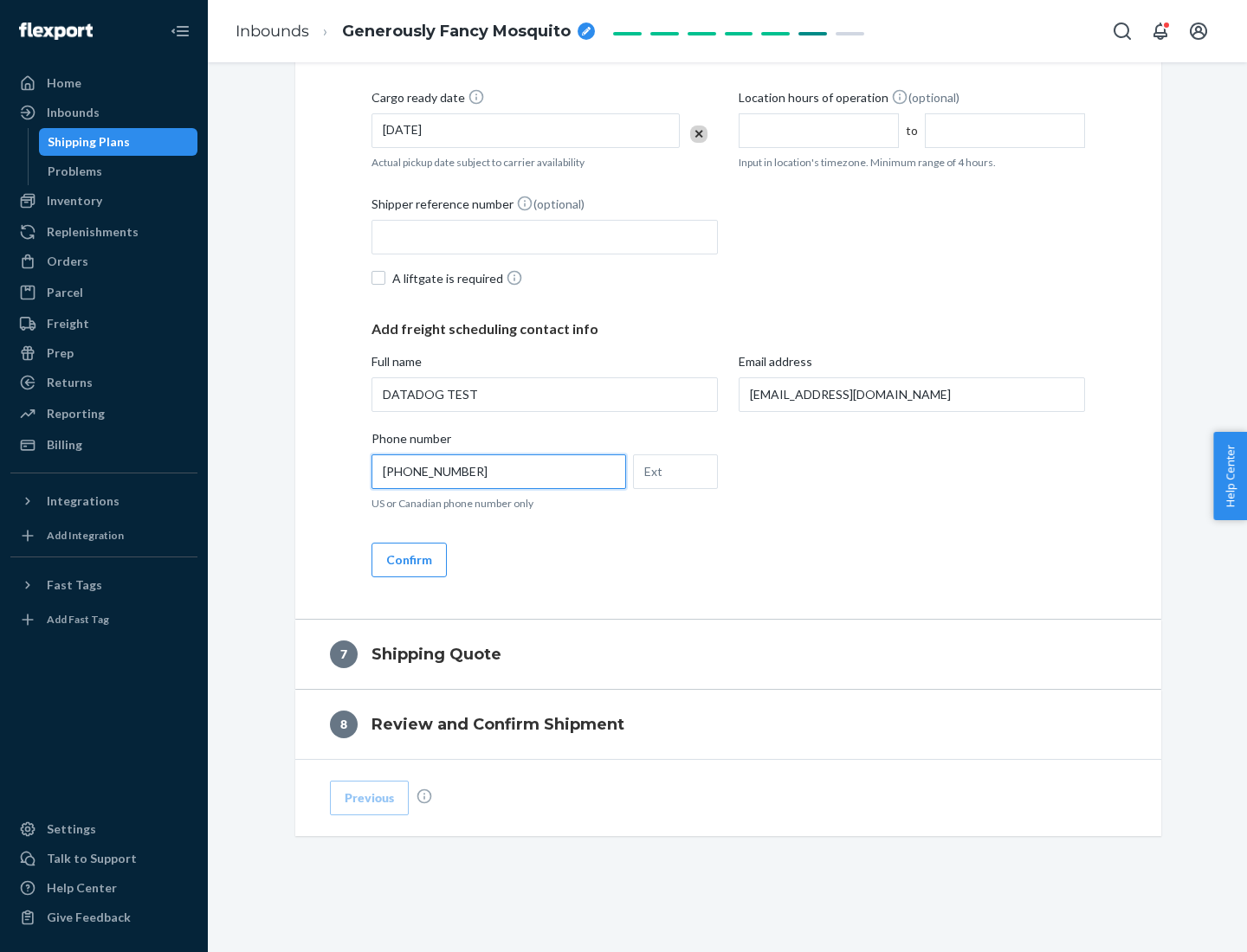
type input "[PHONE_NUMBER]"
click at [407, 559] on button "Confirm" at bounding box center [408, 560] width 76 height 34
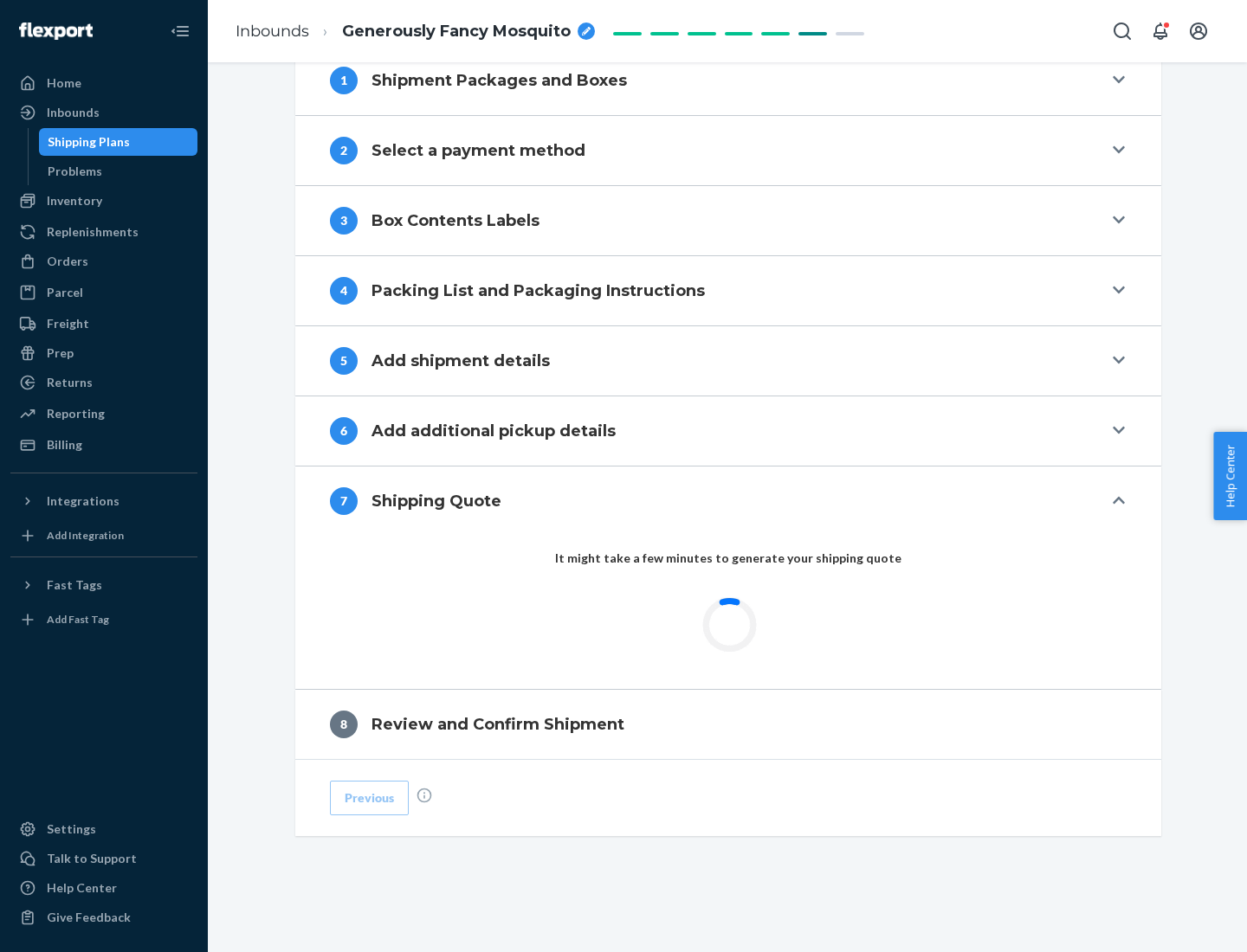
scroll to position [717, 0]
